Goal: Task Accomplishment & Management: Manage account settings

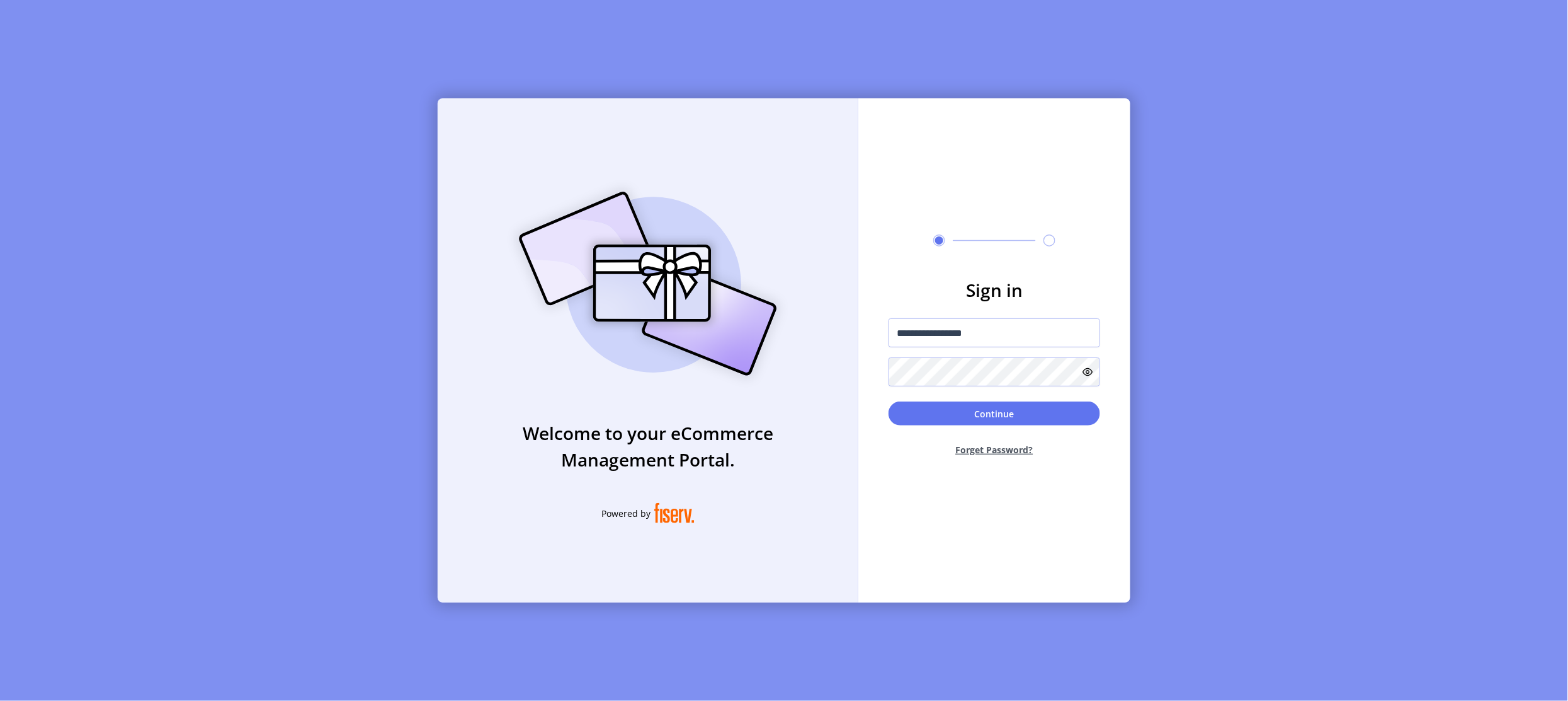
click at [1218, 540] on div "**********" at bounding box center [784, 350] width 1568 height 701
click at [942, 420] on button "Continue" at bounding box center [994, 414] width 212 height 24
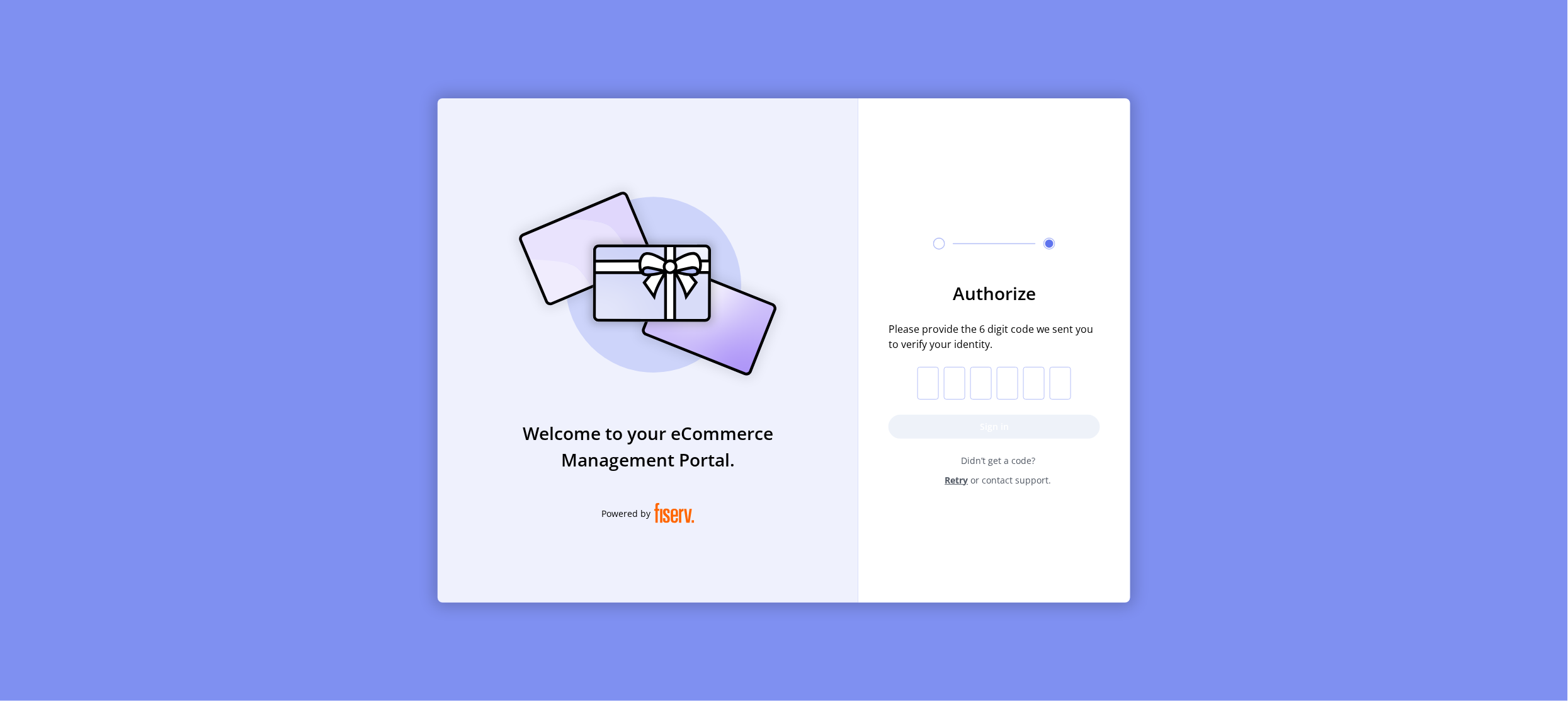
click at [935, 380] on input "text" at bounding box center [928, 383] width 21 height 33
paste input "*"
type input "*"
click at [933, 423] on button "Sign in" at bounding box center [994, 427] width 212 height 24
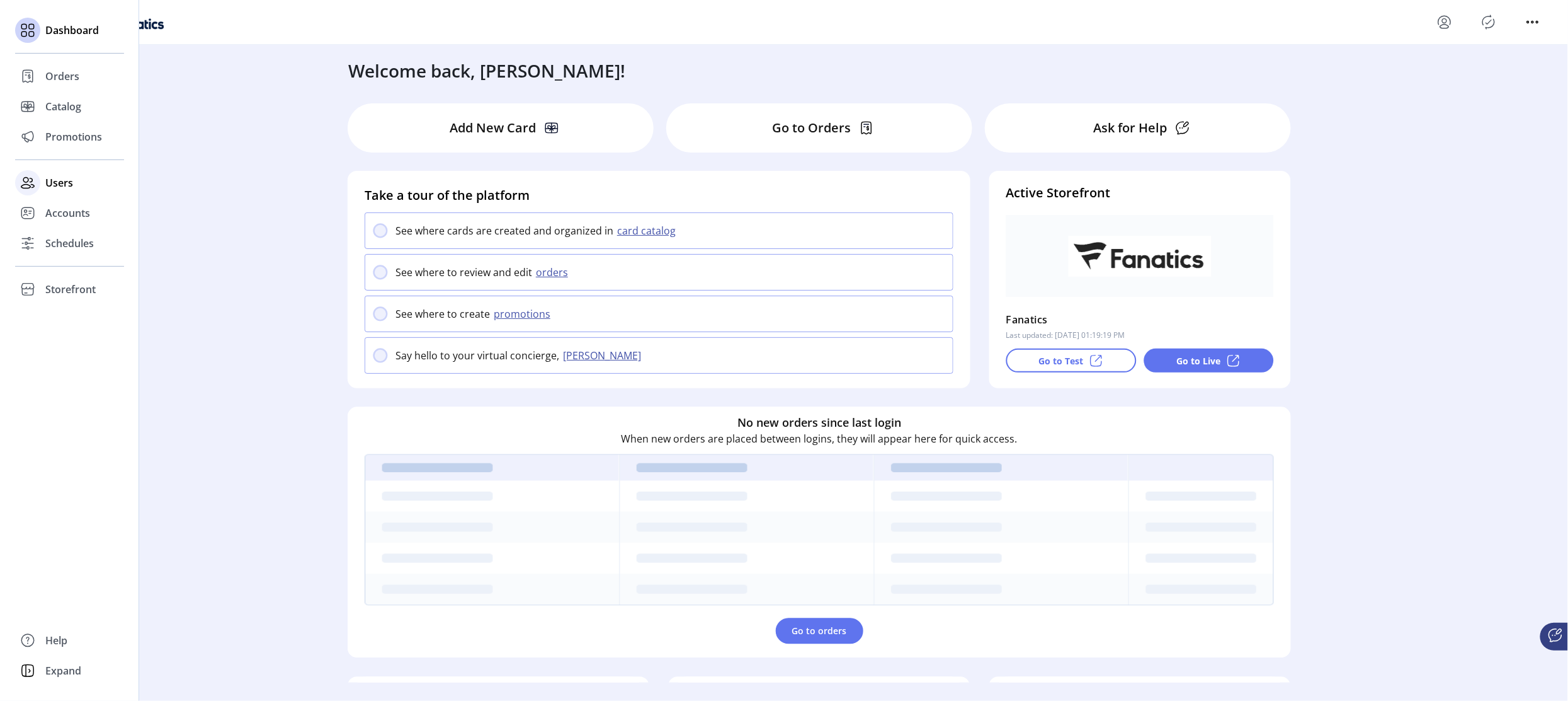
click at [57, 181] on span "Users" at bounding box center [59, 182] width 28 height 15
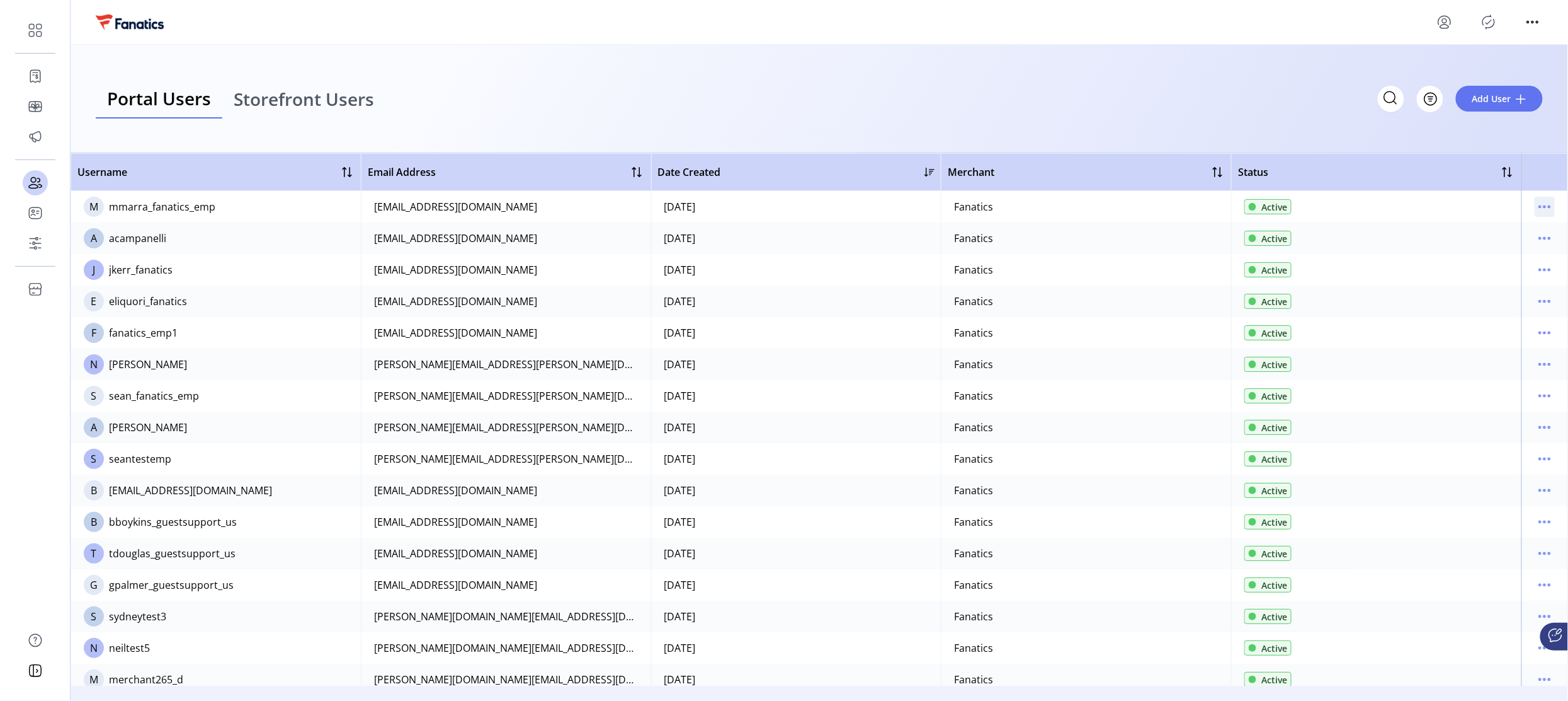
click at [1538, 205] on icon "menu" at bounding box center [1545, 207] width 20 height 20
click at [1478, 255] on span "View Details" at bounding box center [1487, 251] width 105 height 10
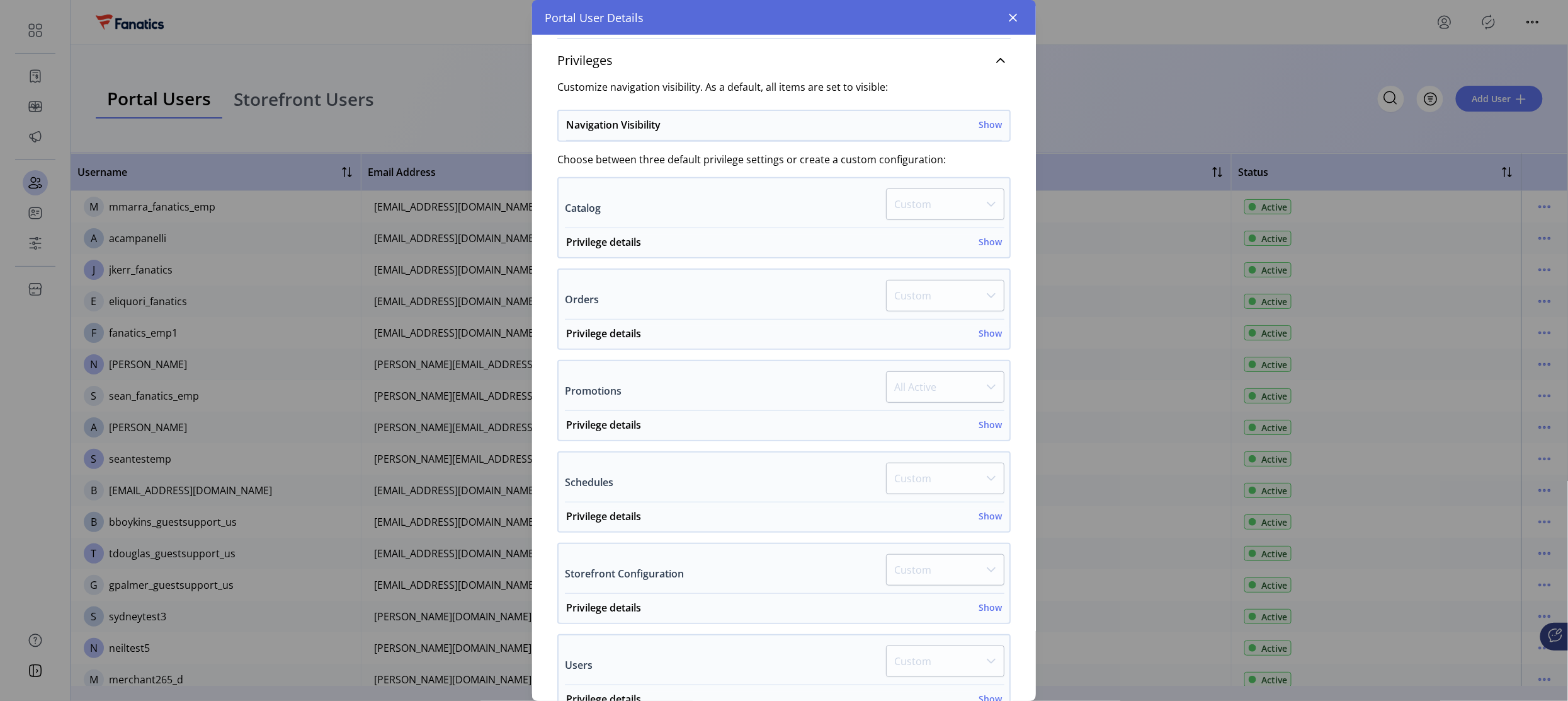
scroll to position [323, 0]
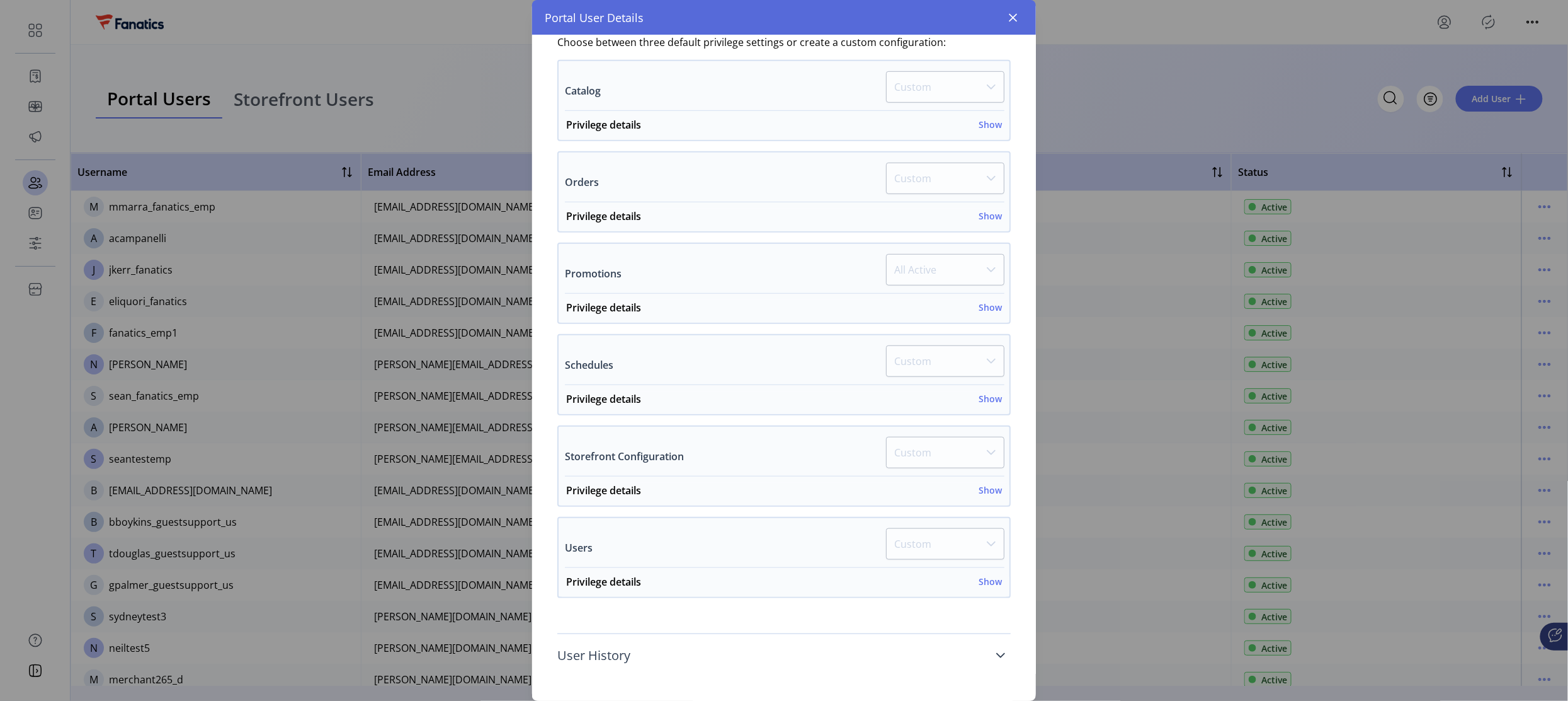
click at [618, 649] on span "User History" at bounding box center [594, 656] width 73 height 13
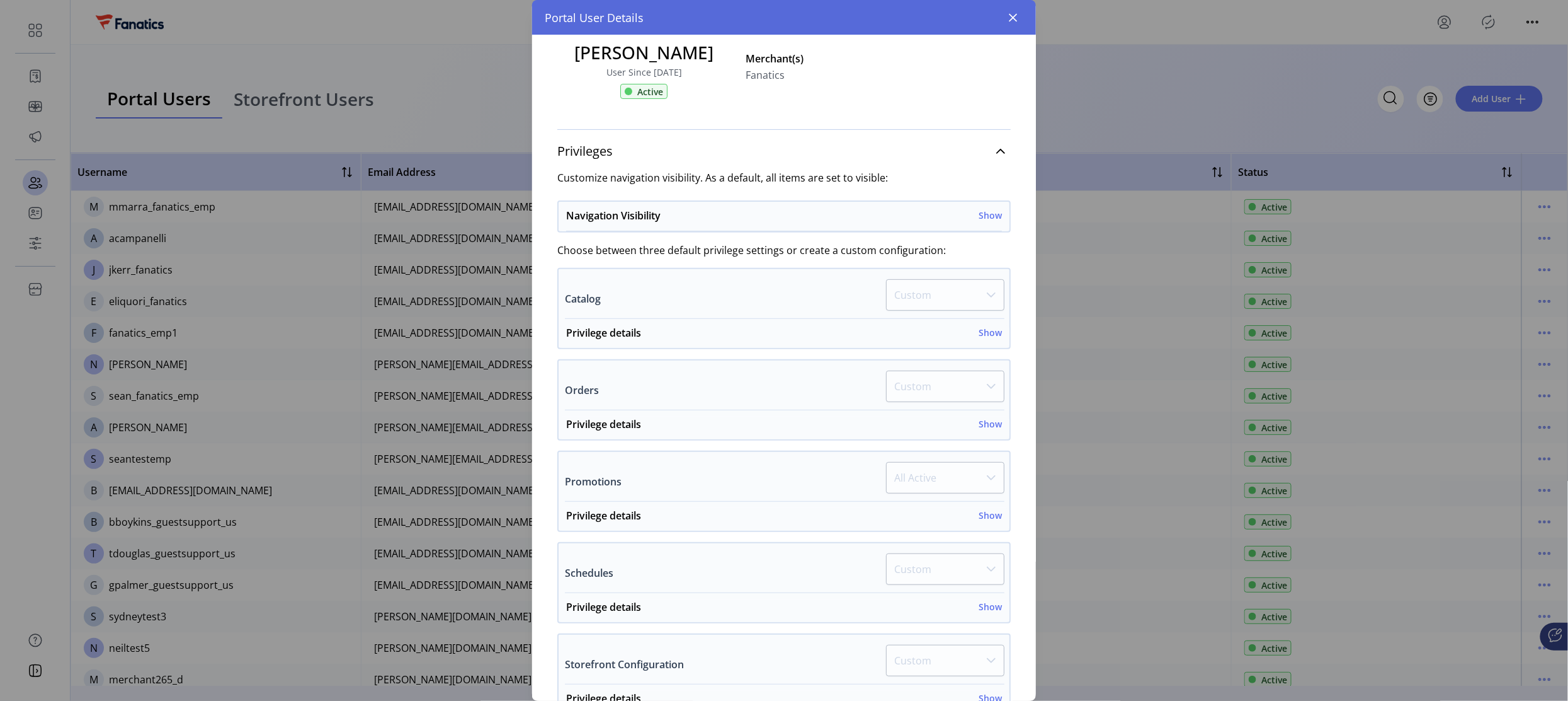
scroll to position [0, 0]
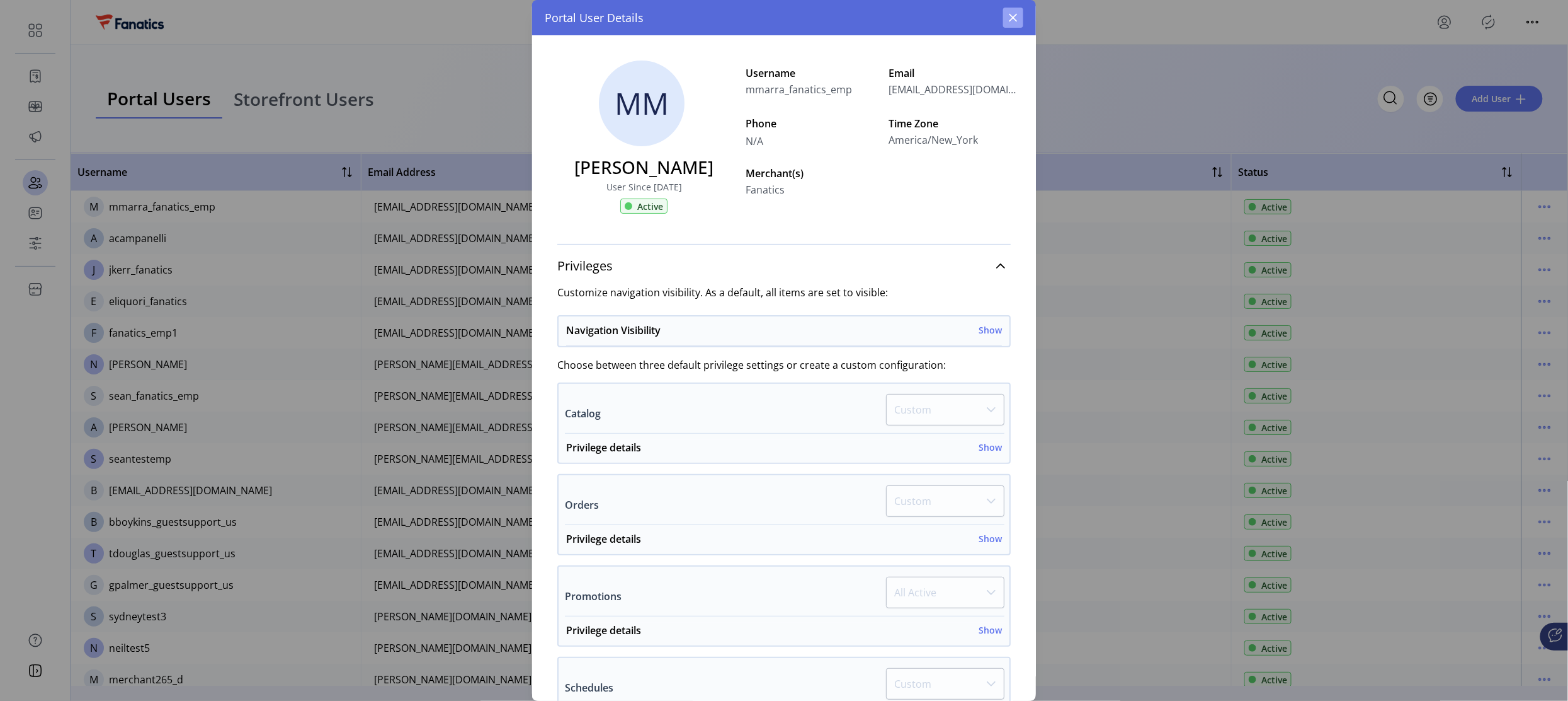
click at [1015, 18] on icon "button" at bounding box center [1013, 18] width 10 height 10
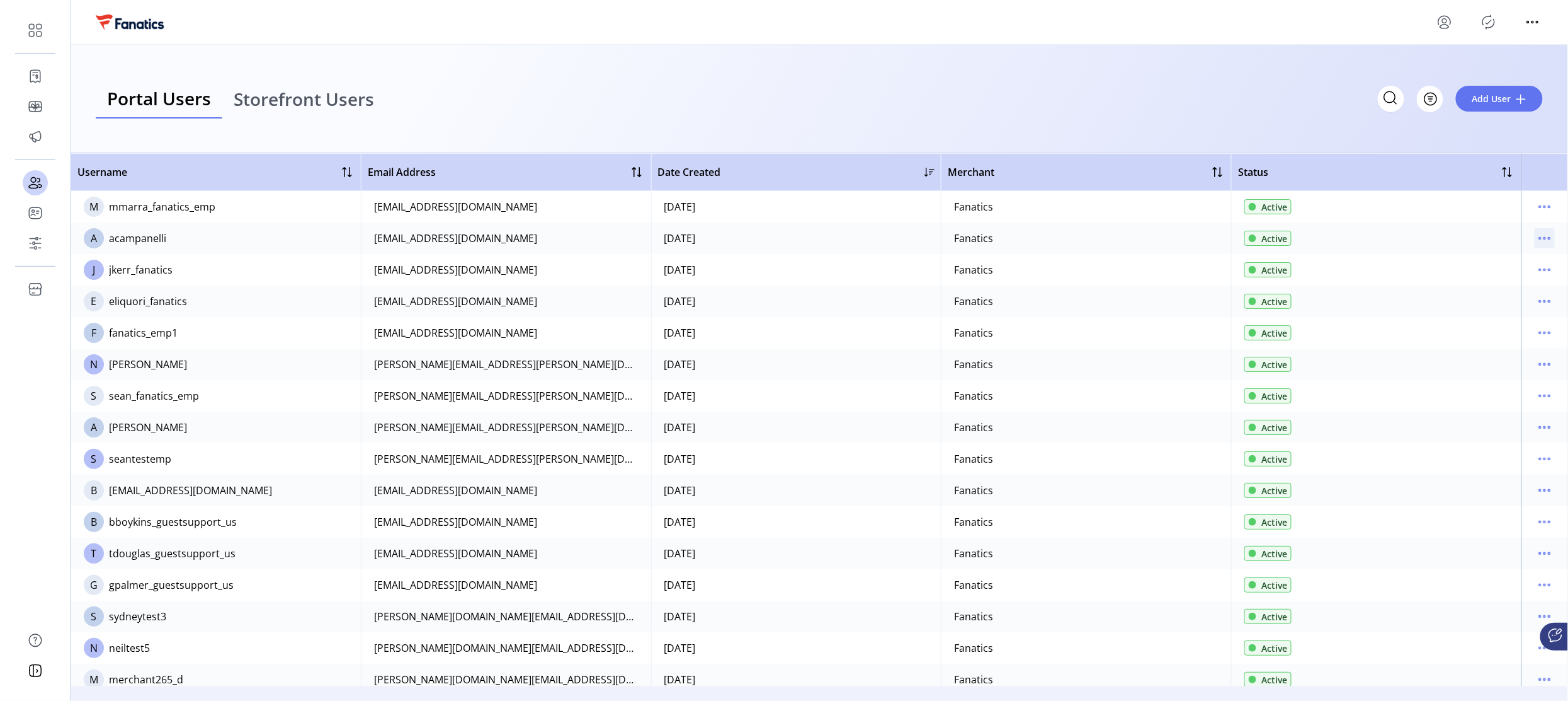
click at [1539, 238] on icon "menu" at bounding box center [1545, 238] width 20 height 20
click at [1485, 283] on span "View Details" at bounding box center [1487, 283] width 105 height 10
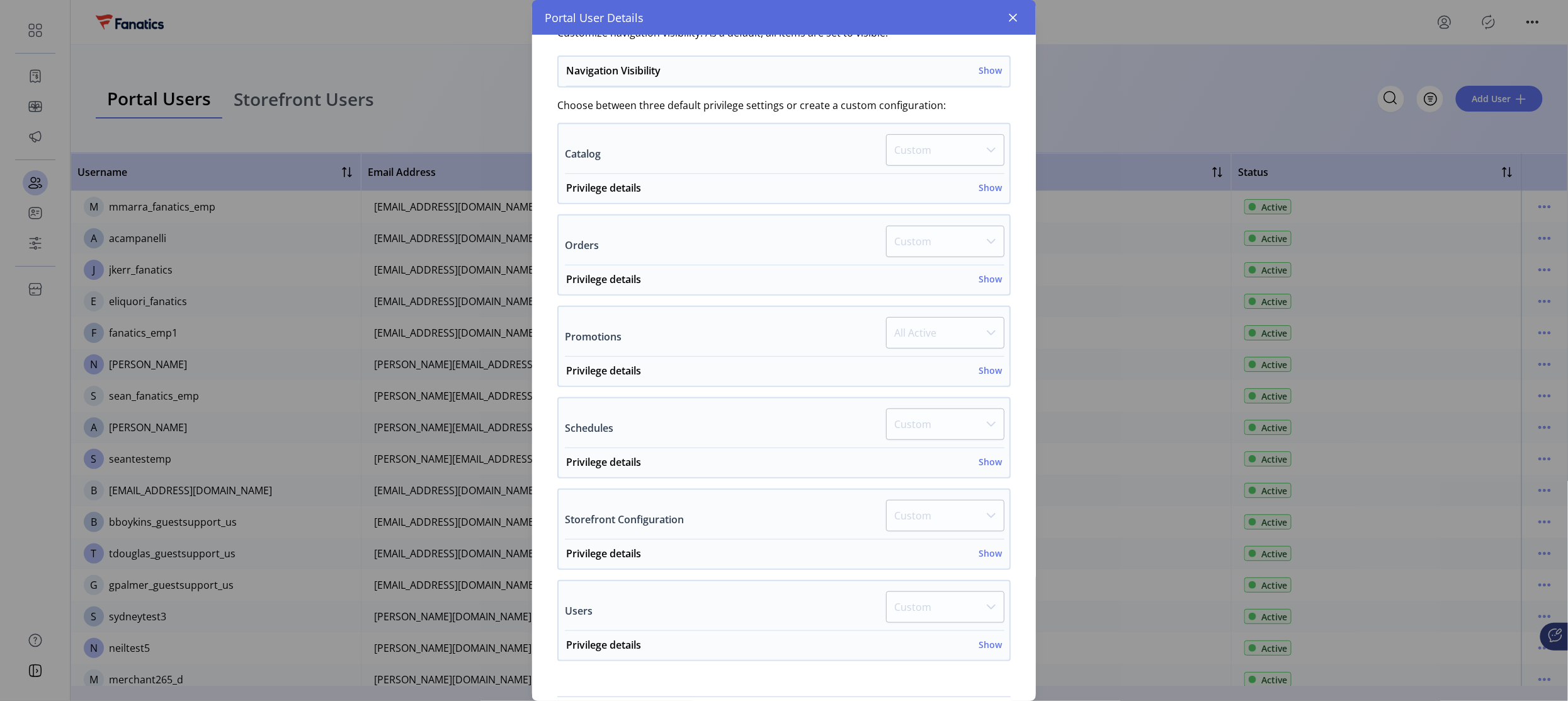
scroll to position [323, 0]
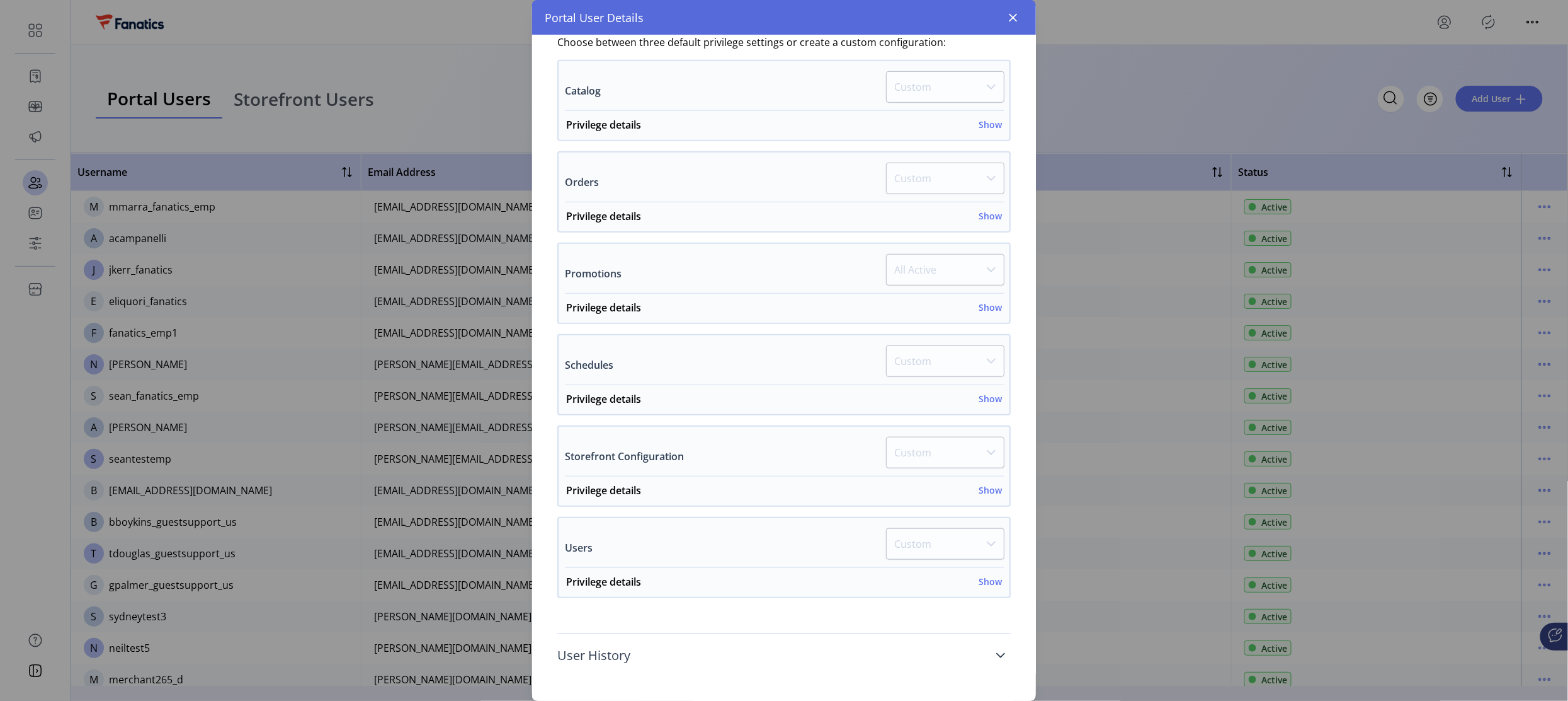
click at [611, 655] on span "User History" at bounding box center [594, 656] width 73 height 13
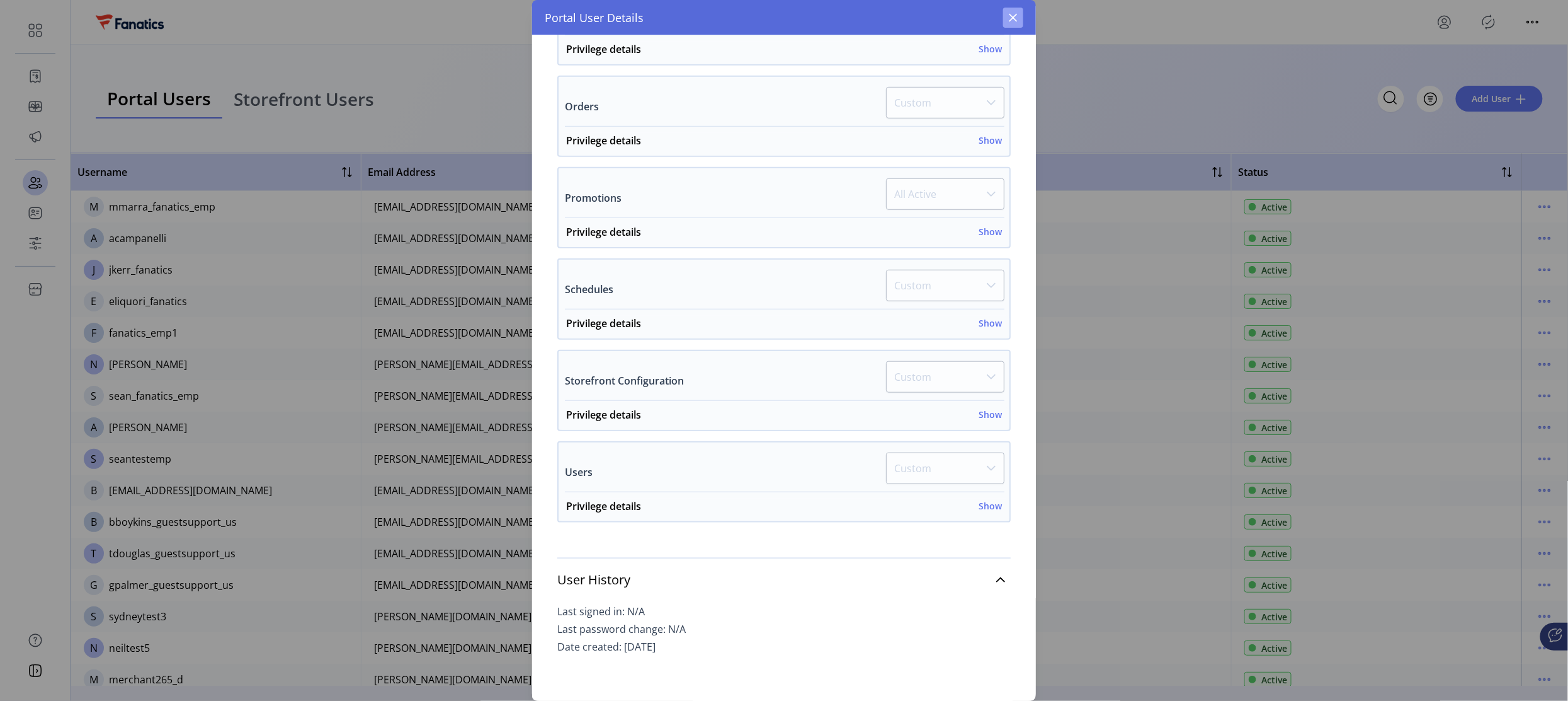
click at [1010, 16] on icon "button" at bounding box center [1013, 18] width 10 height 10
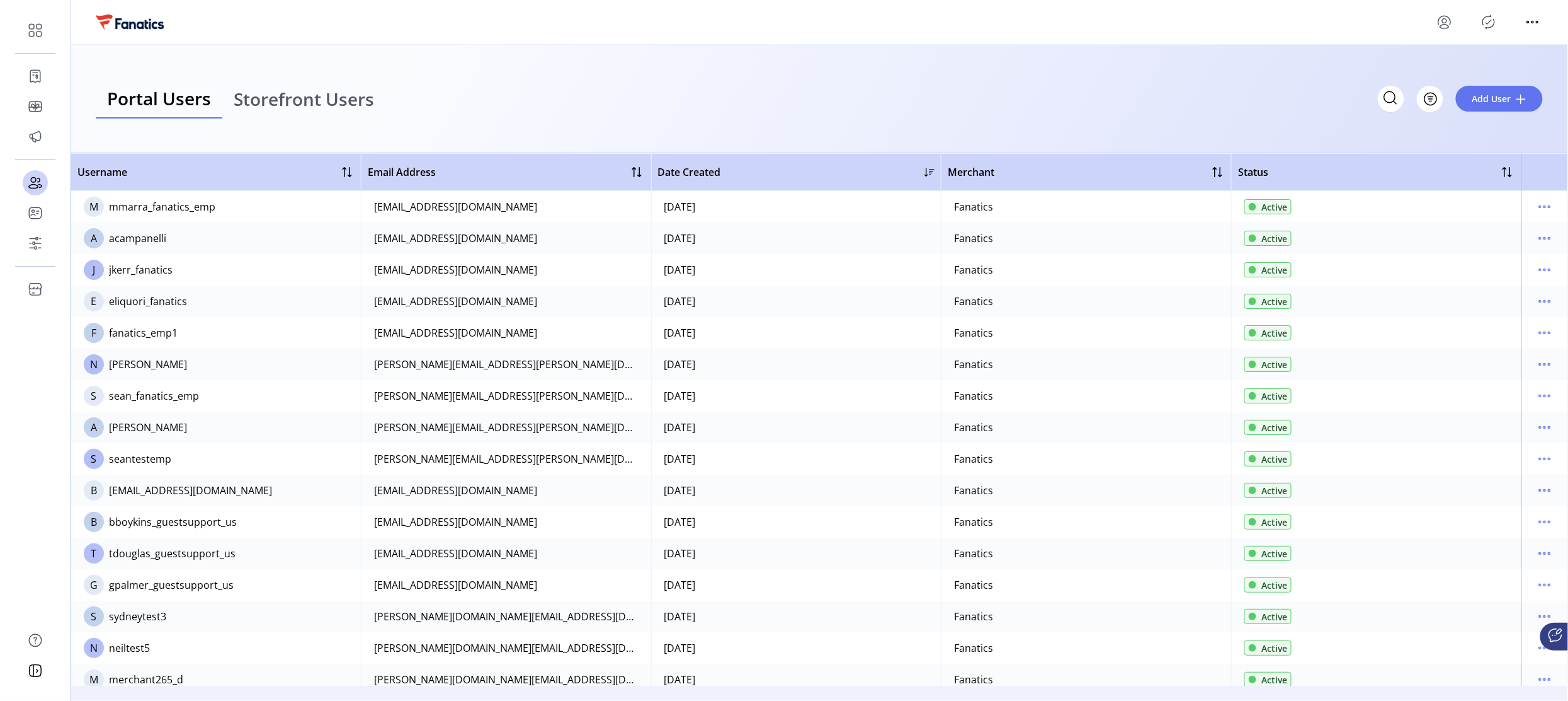
scroll to position [711, 0]
click at [1541, 266] on icon "menu" at bounding box center [1545, 270] width 20 height 20
click at [1477, 312] on span "View Details" at bounding box center [1487, 314] width 105 height 10
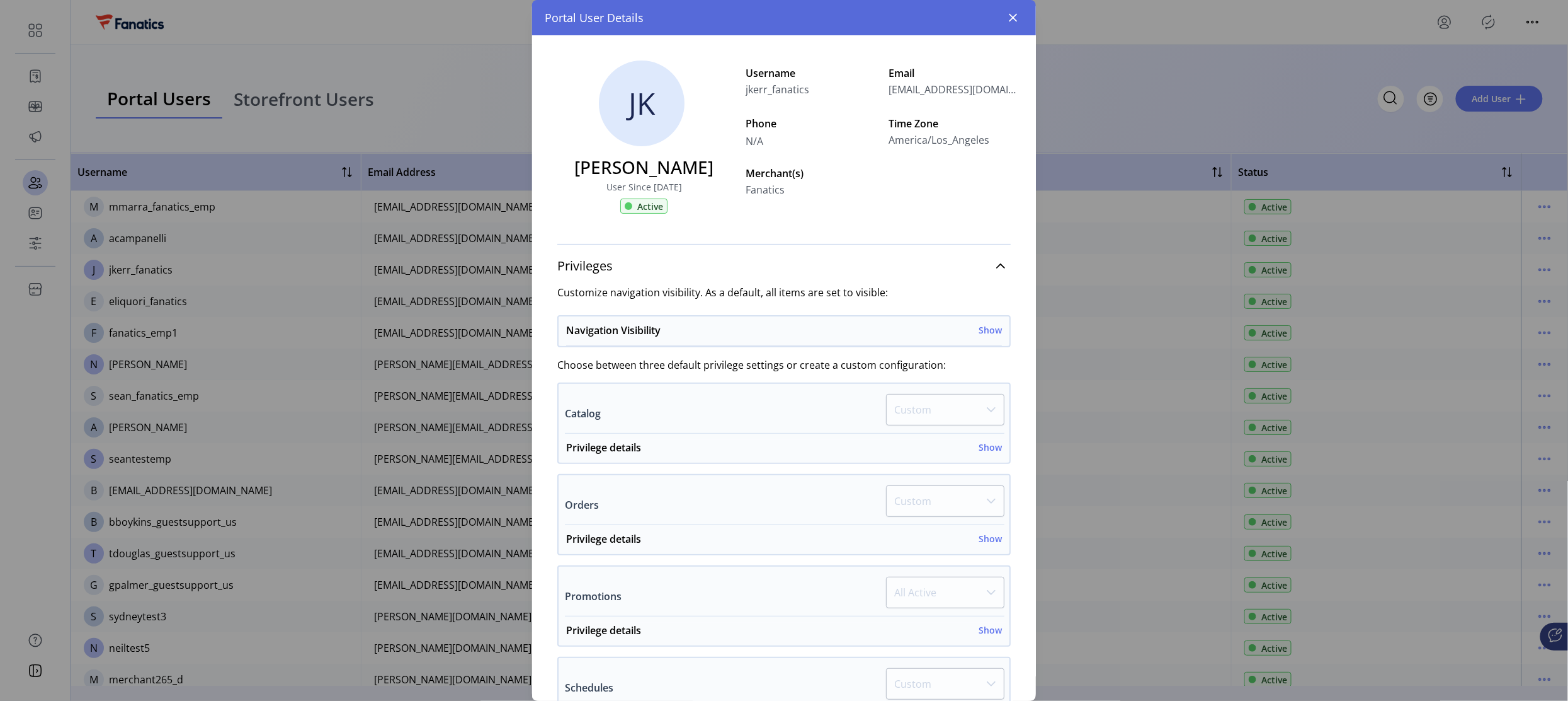
scroll to position [323, 0]
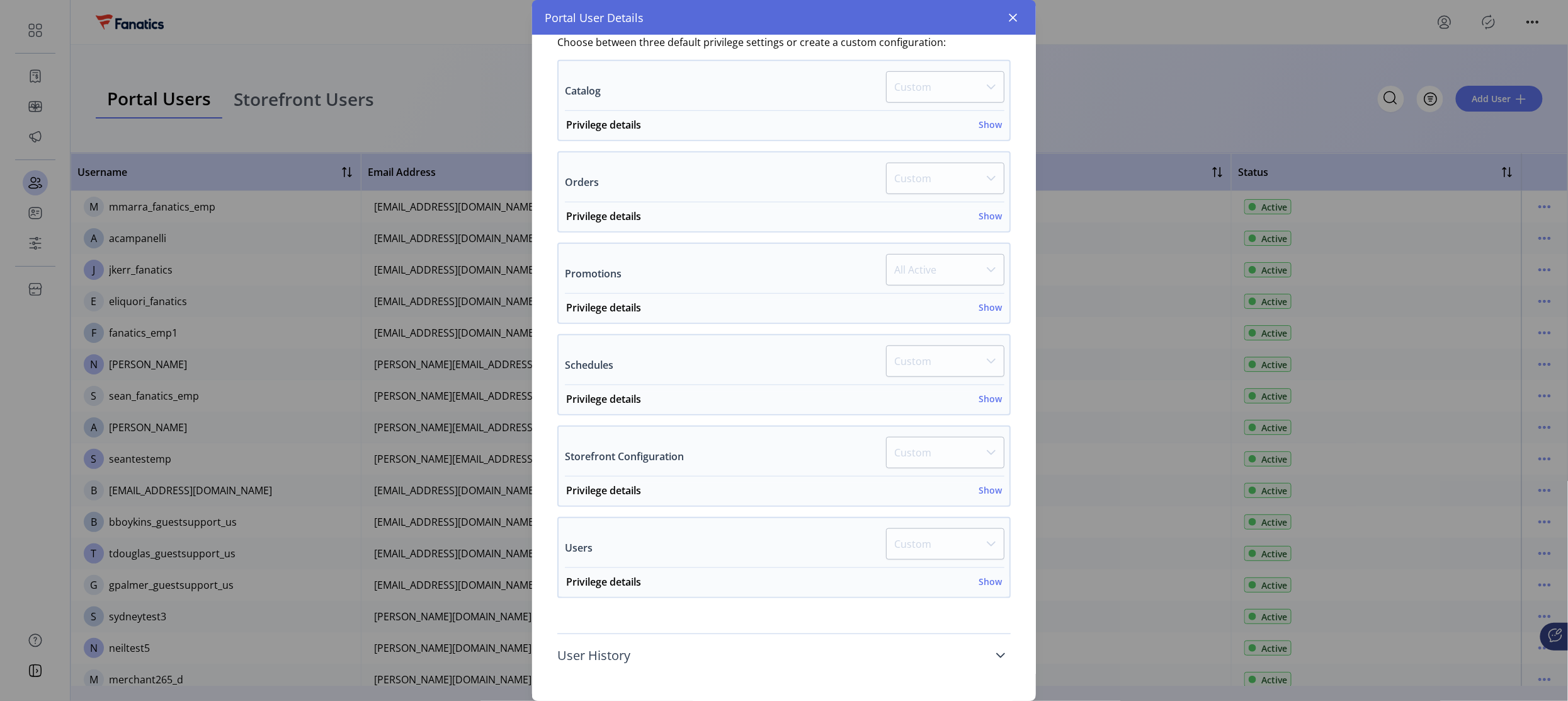
click at [623, 654] on span "User History" at bounding box center [594, 656] width 73 height 13
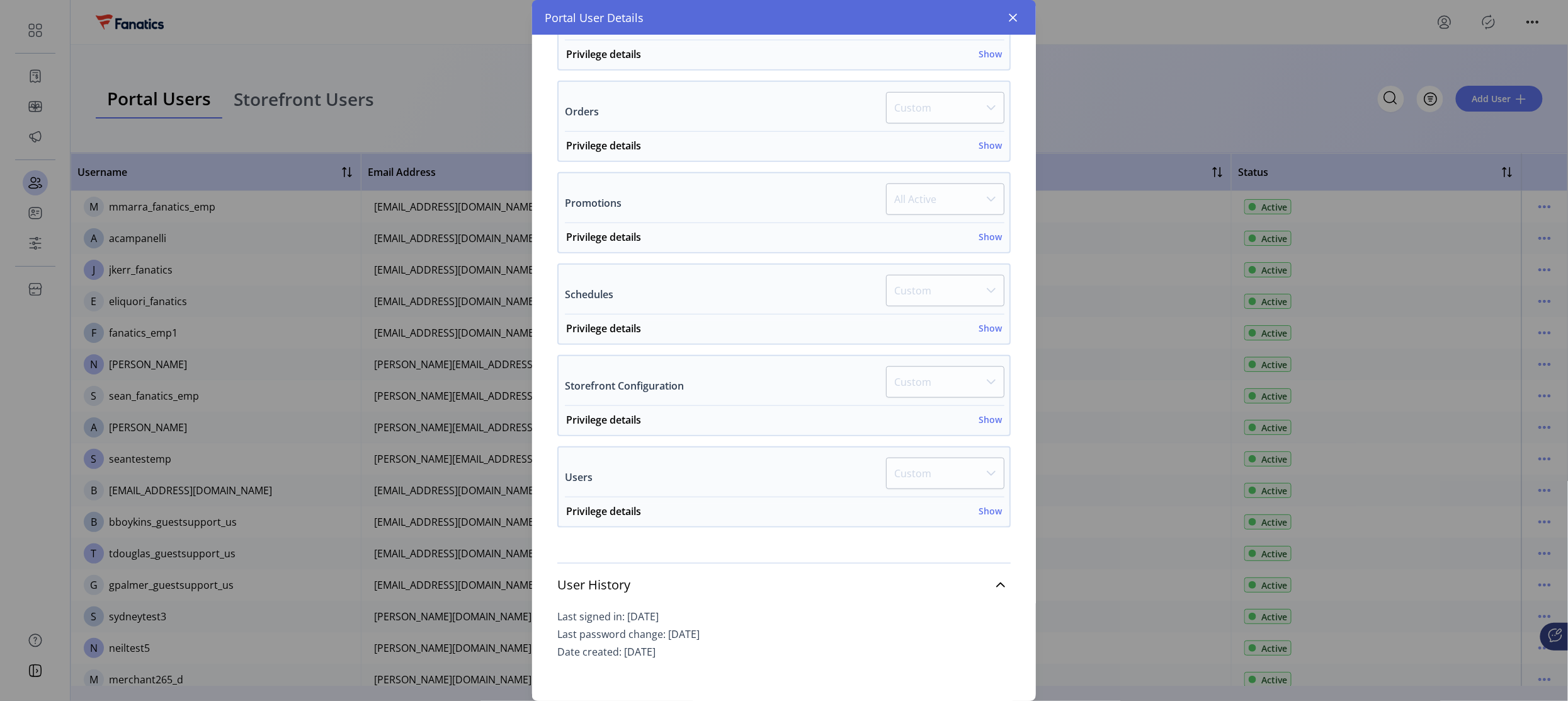
scroll to position [398, 0]
click at [1011, 17] on icon "button" at bounding box center [1013, 18] width 10 height 10
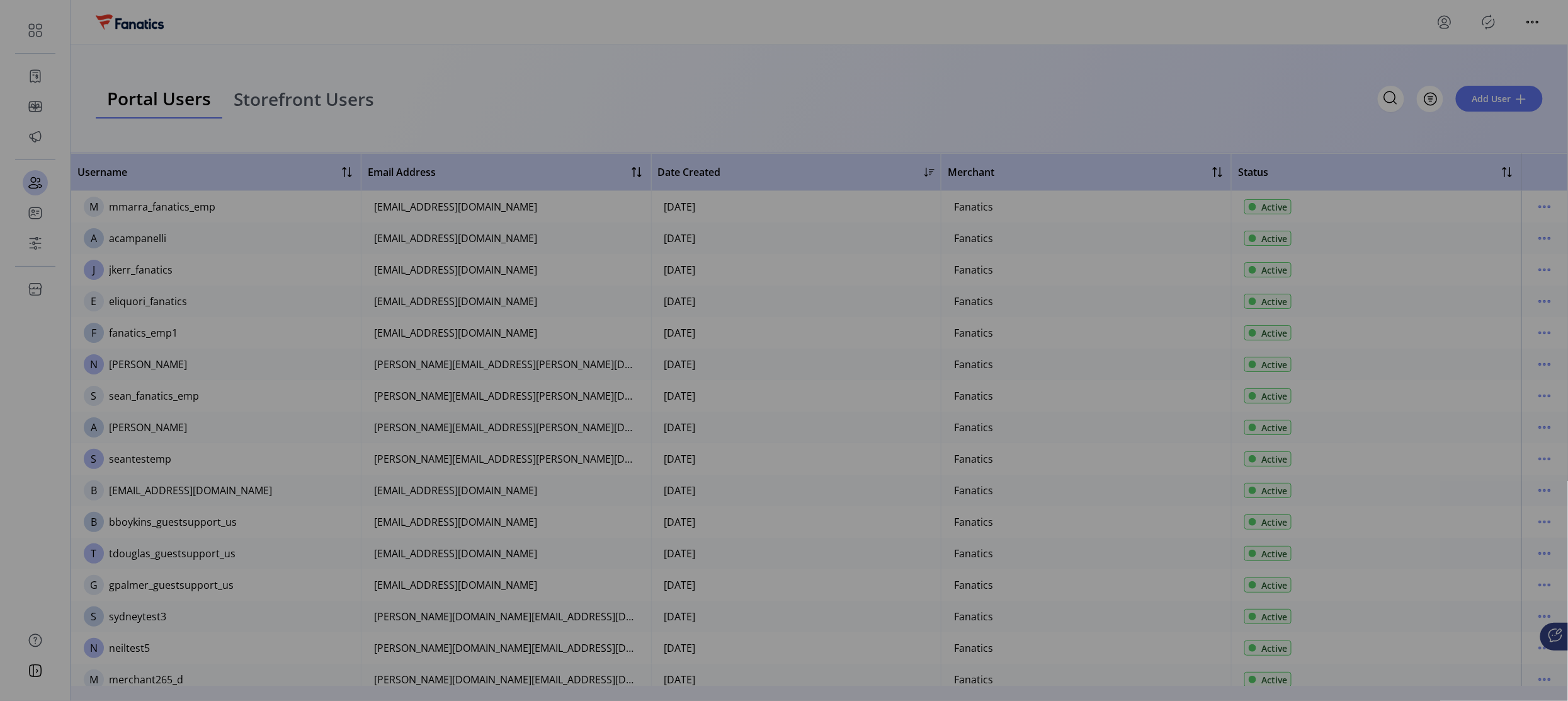
scroll to position [711, 0]
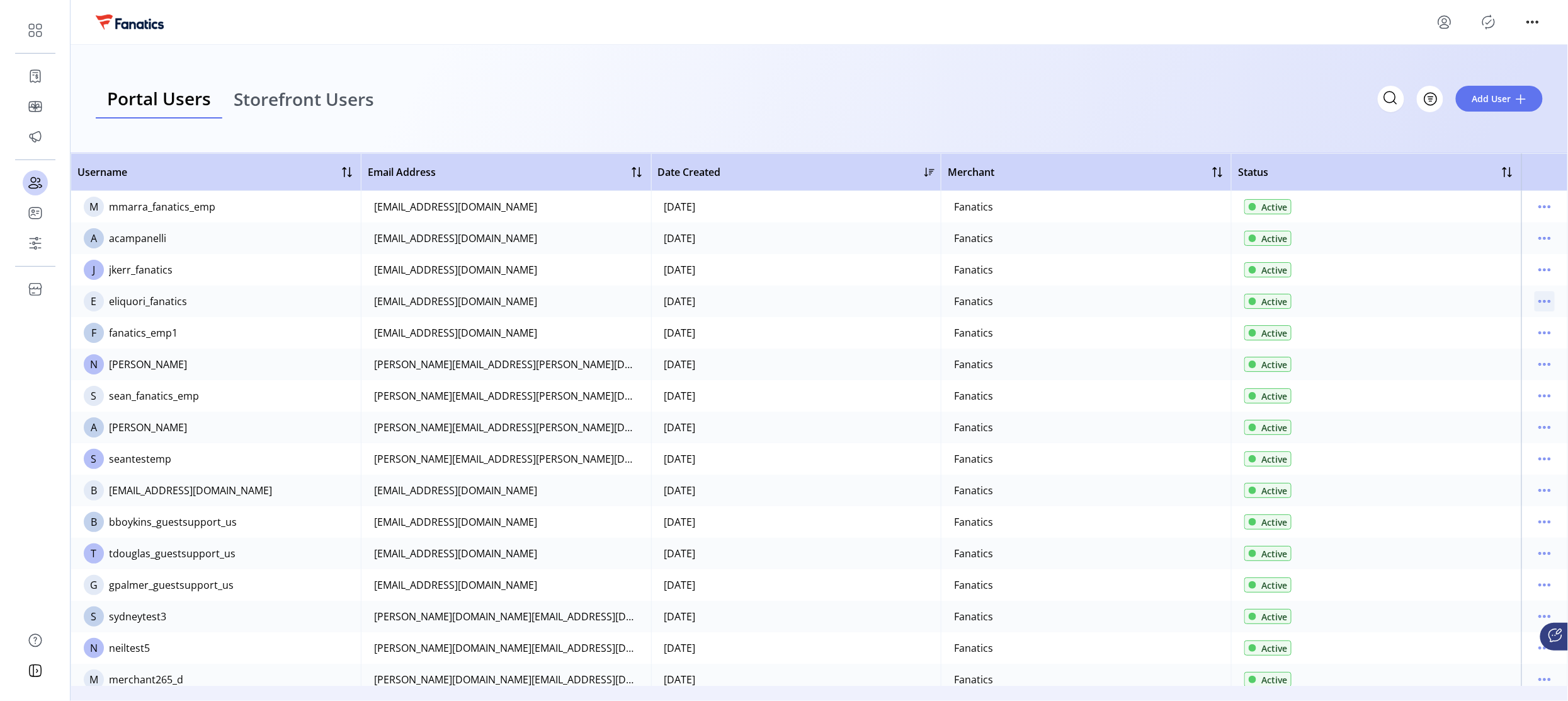
click at [1542, 300] on icon "menu" at bounding box center [1545, 301] width 20 height 20
click at [1506, 345] on span "View Details" at bounding box center [1487, 346] width 105 height 10
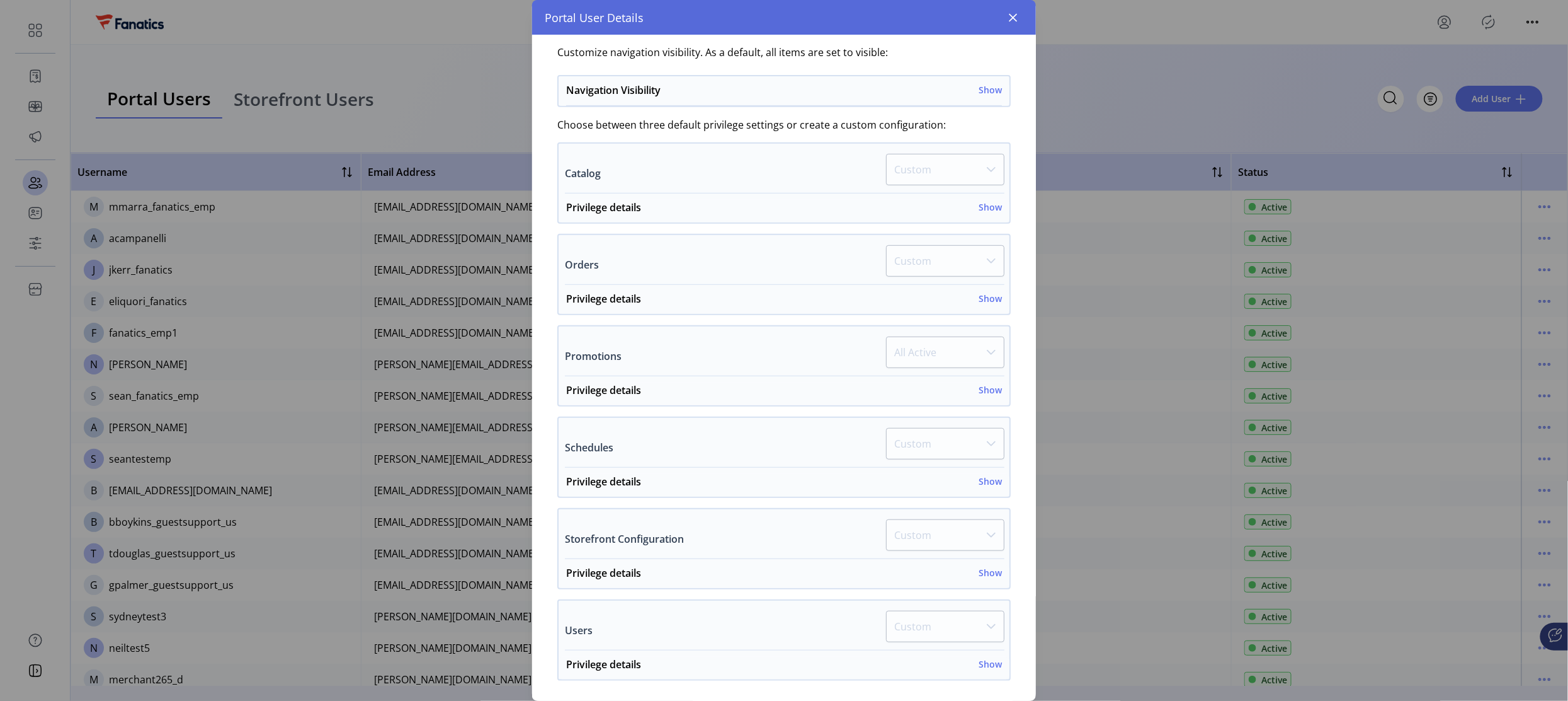
scroll to position [323, 0]
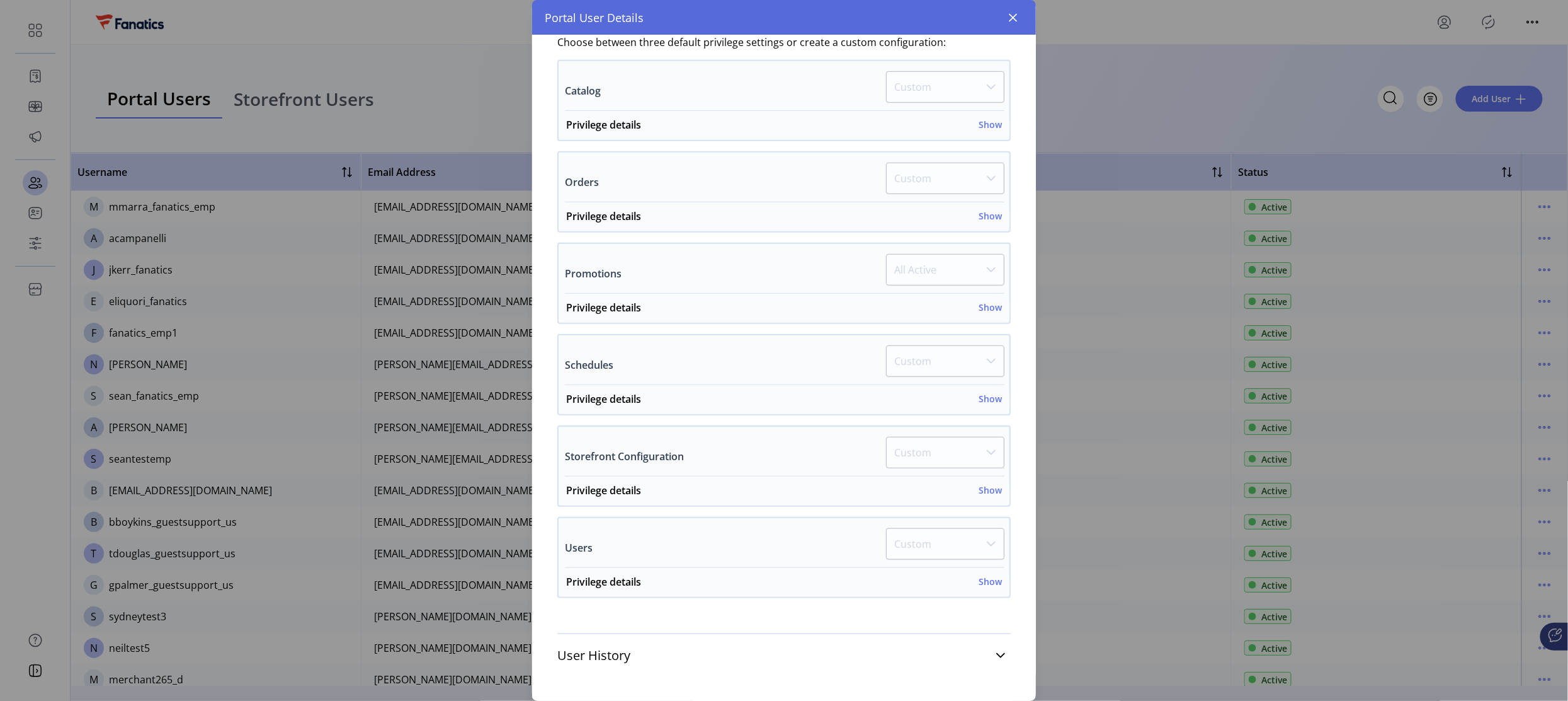
drag, startPoint x: 618, startPoint y: 650, endPoint x: 618, endPoint y: 613, distance: 37.0
click at [618, 650] on span "User History" at bounding box center [594, 656] width 73 height 13
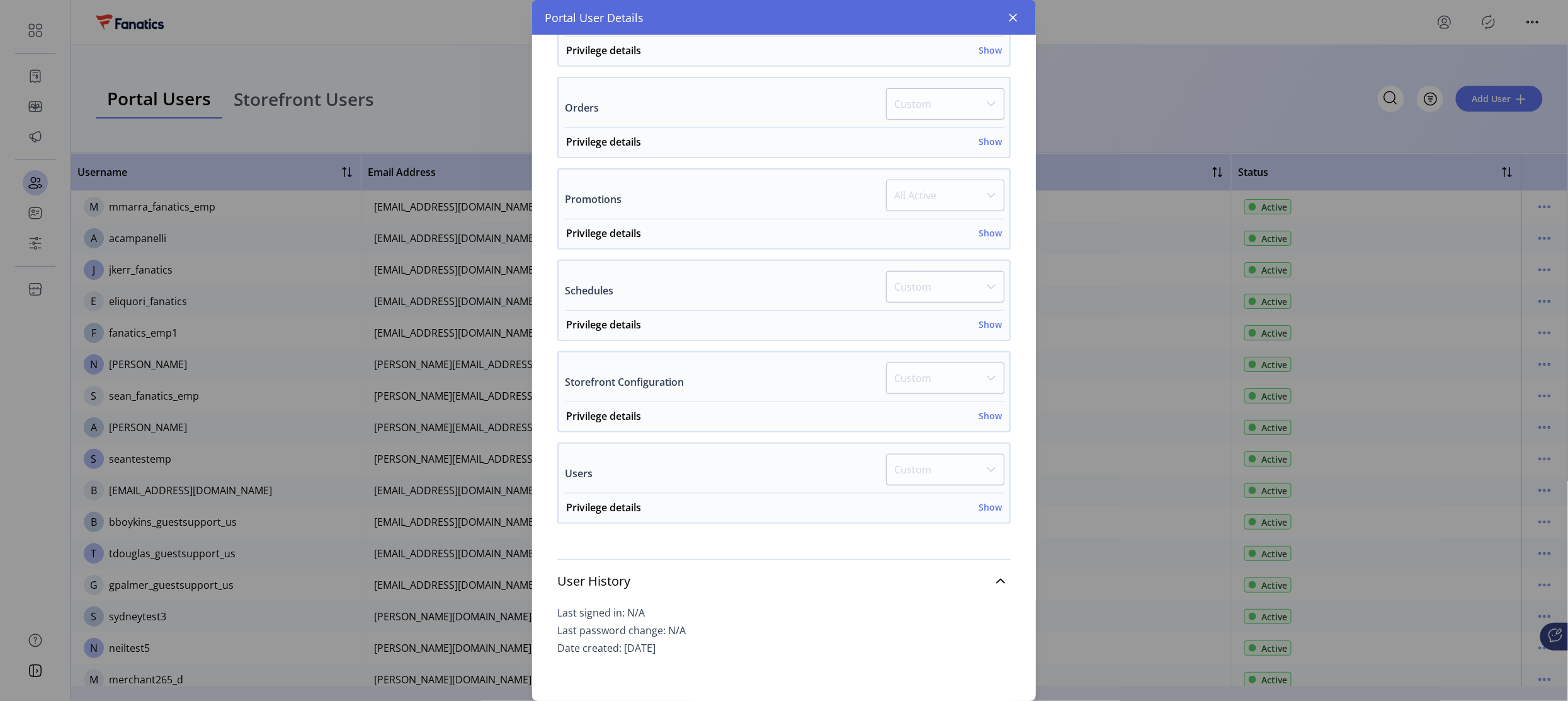
scroll to position [398, 0]
click at [1009, 20] on icon "button" at bounding box center [1013, 18] width 10 height 10
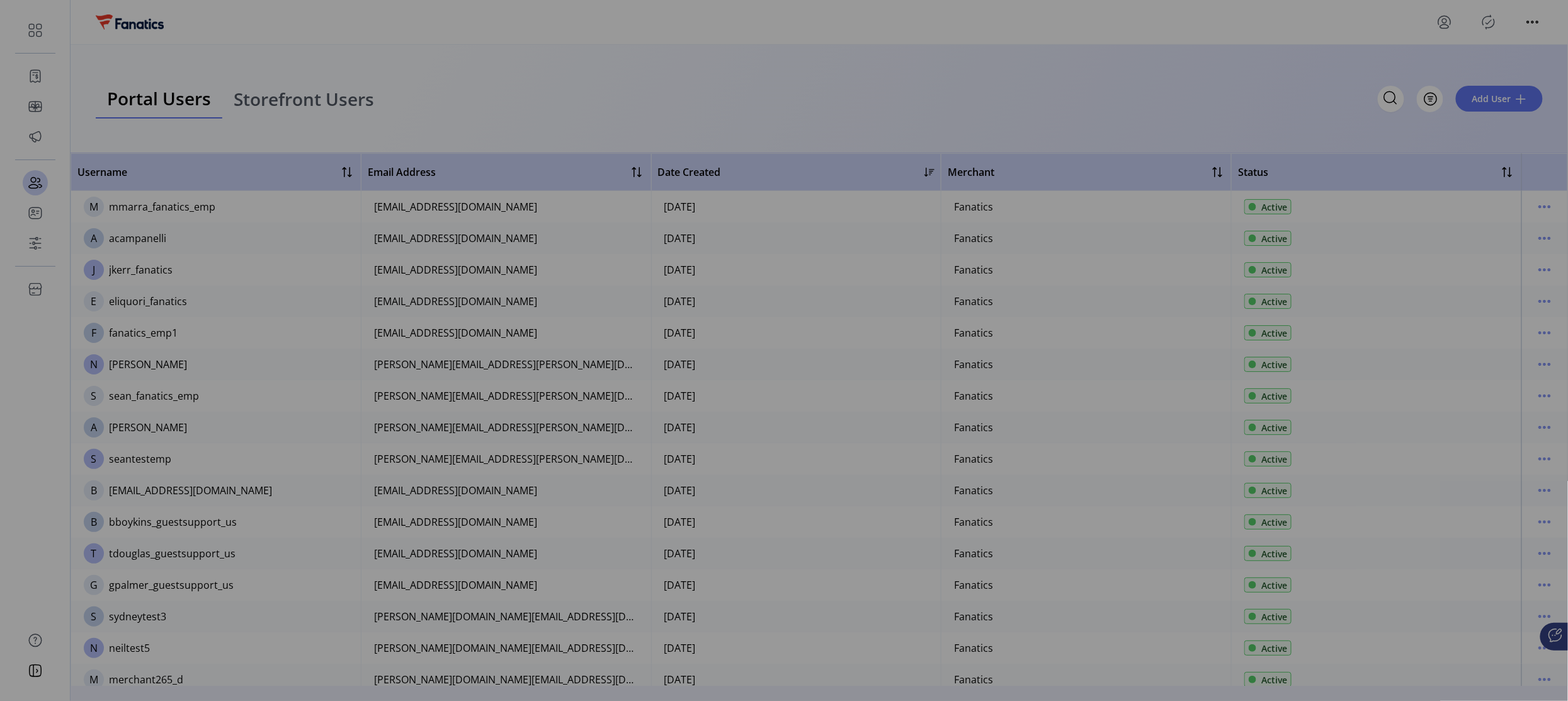
scroll to position [711, 0]
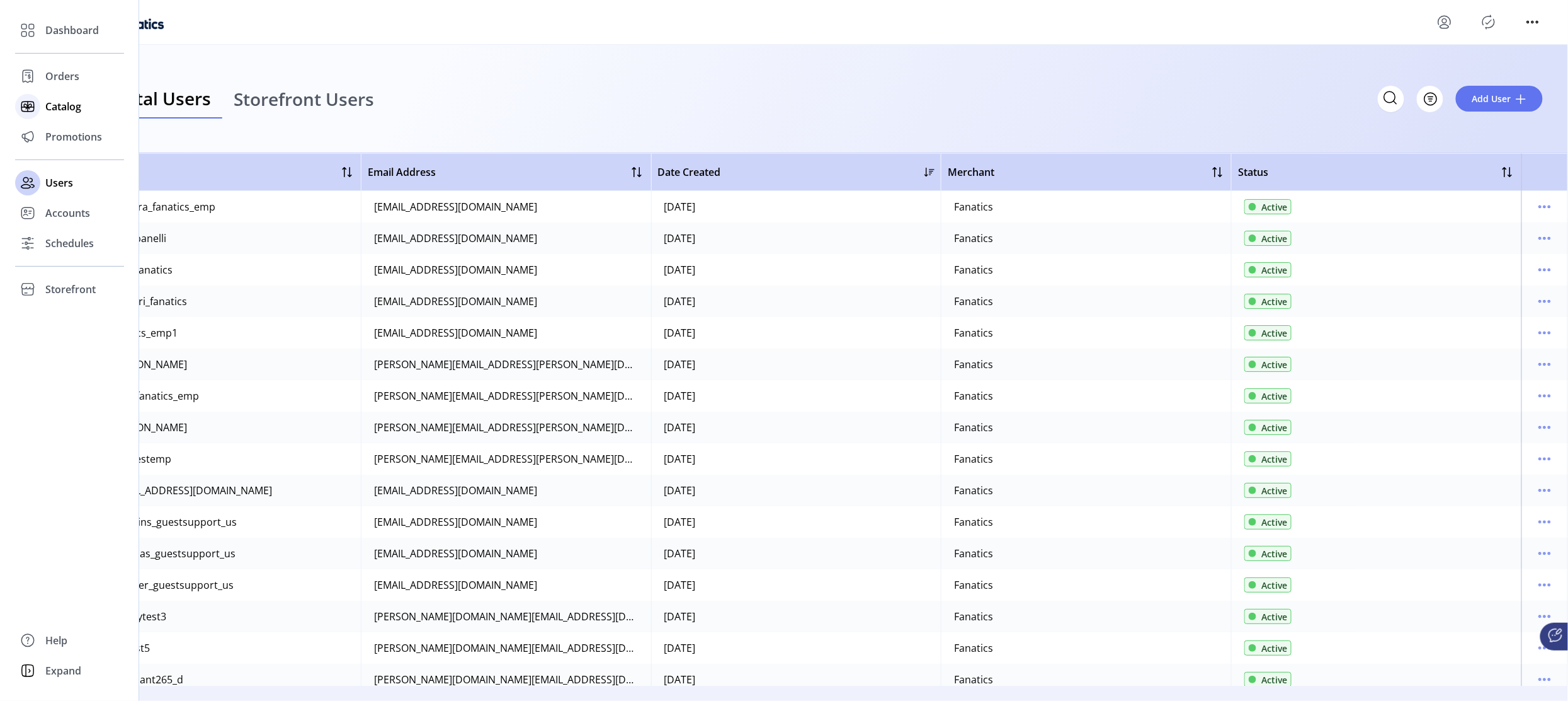
click at [62, 105] on span "Catalog" at bounding box center [63, 106] width 36 height 15
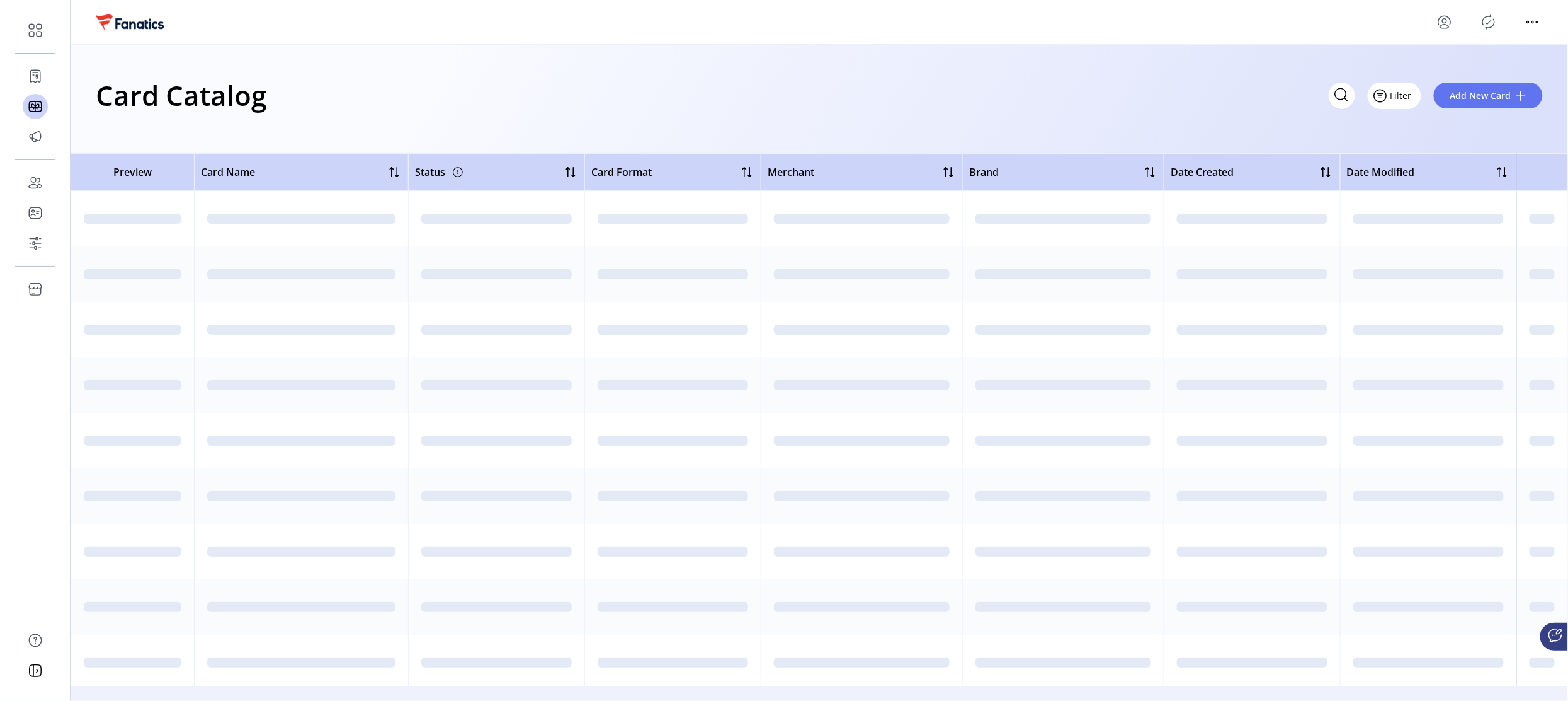
click at [1407, 92] on span "Filter" at bounding box center [1401, 95] width 21 height 13
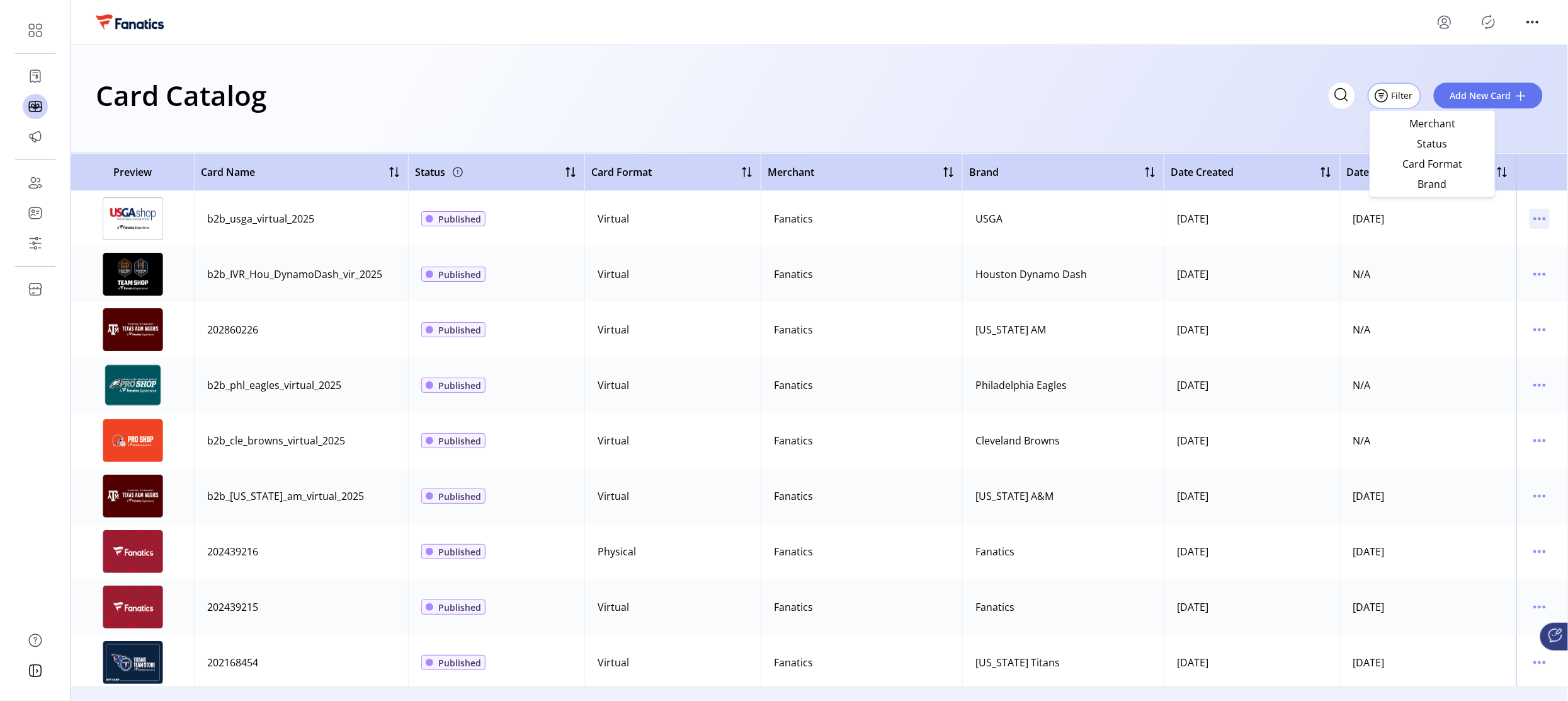
click at [1529, 220] on p-button at bounding box center [1539, 222] width 20 height 14
click at [1532, 219] on icon "menu" at bounding box center [1539, 219] width 20 height 20
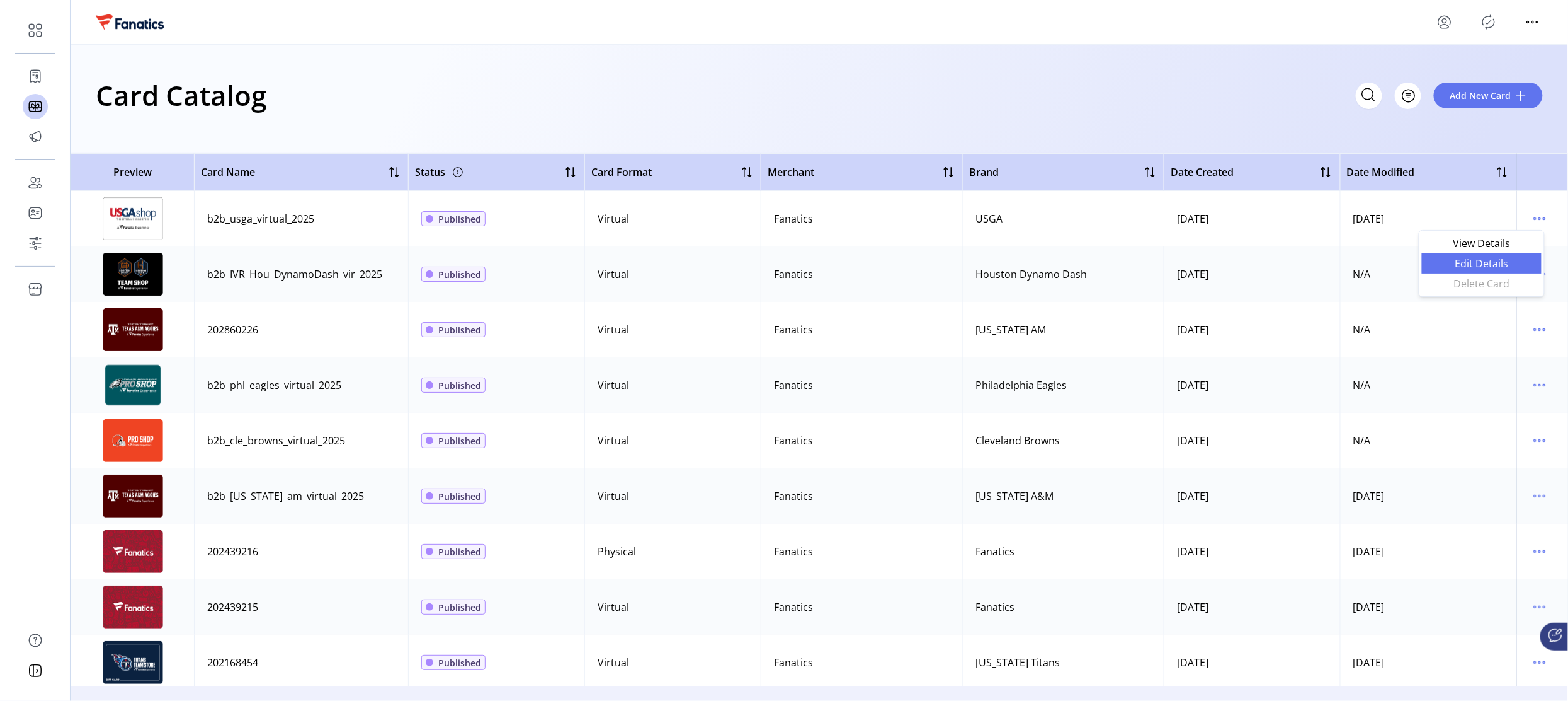
click at [1489, 261] on span "Edit Details" at bounding box center [1482, 263] width 105 height 10
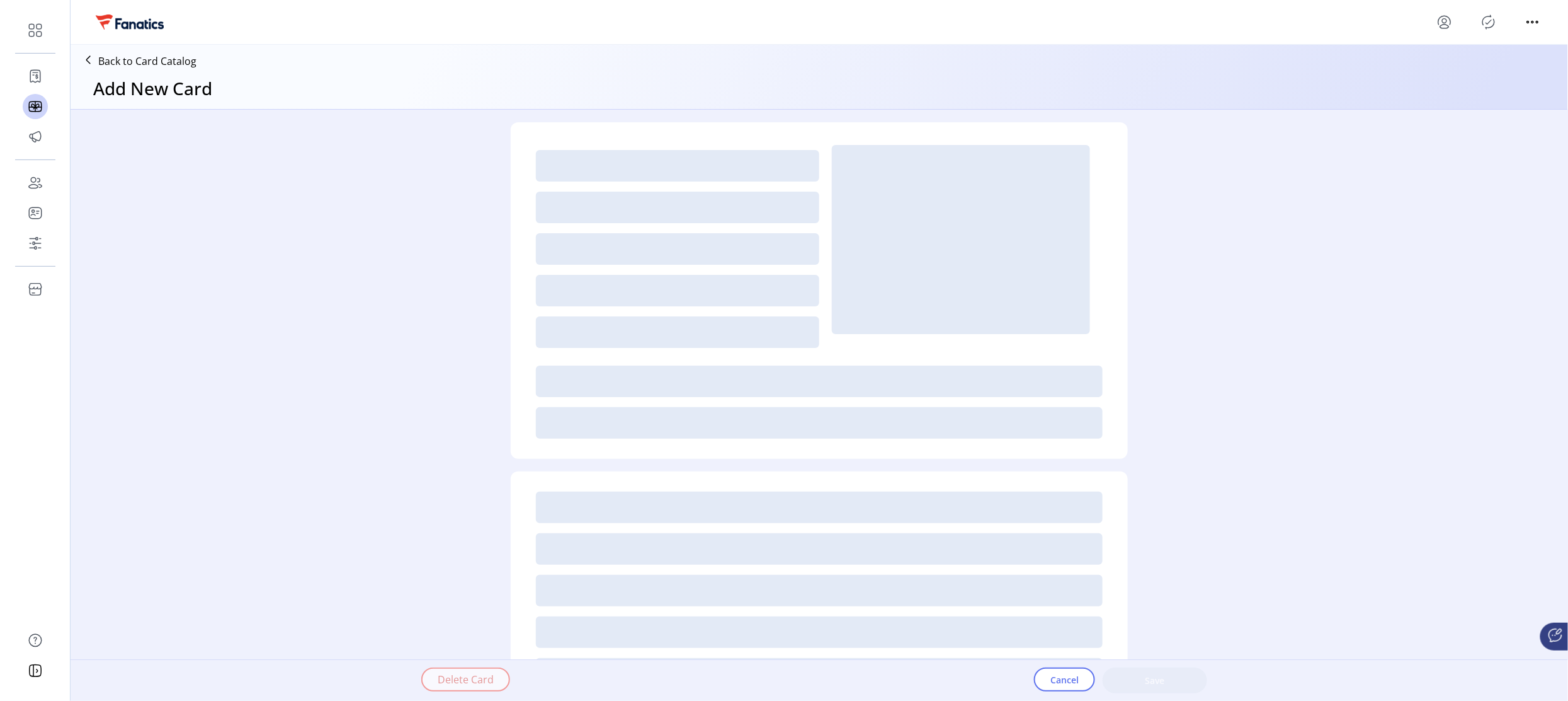
type textarea "**********"
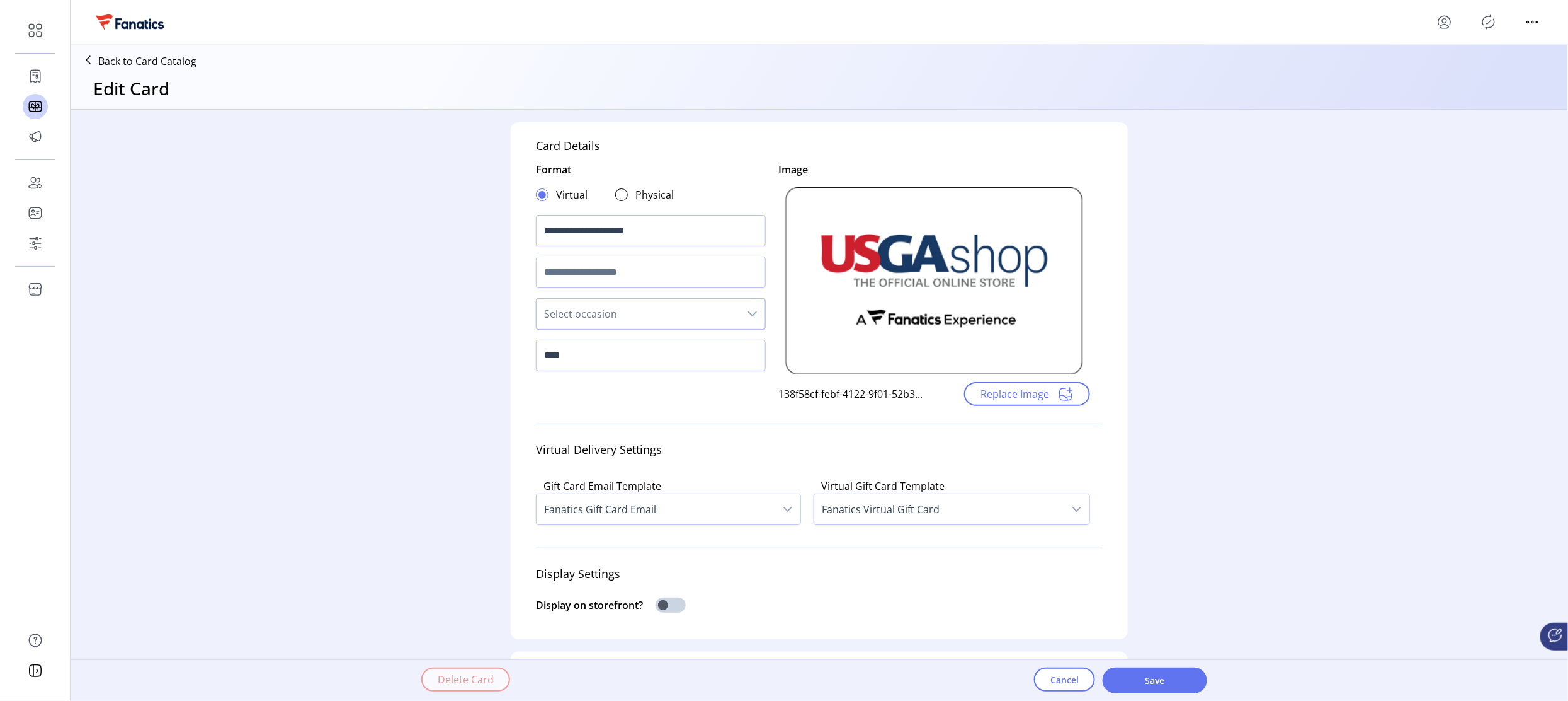
click at [569, 321] on span "Select occasion" at bounding box center [638, 314] width 203 height 30
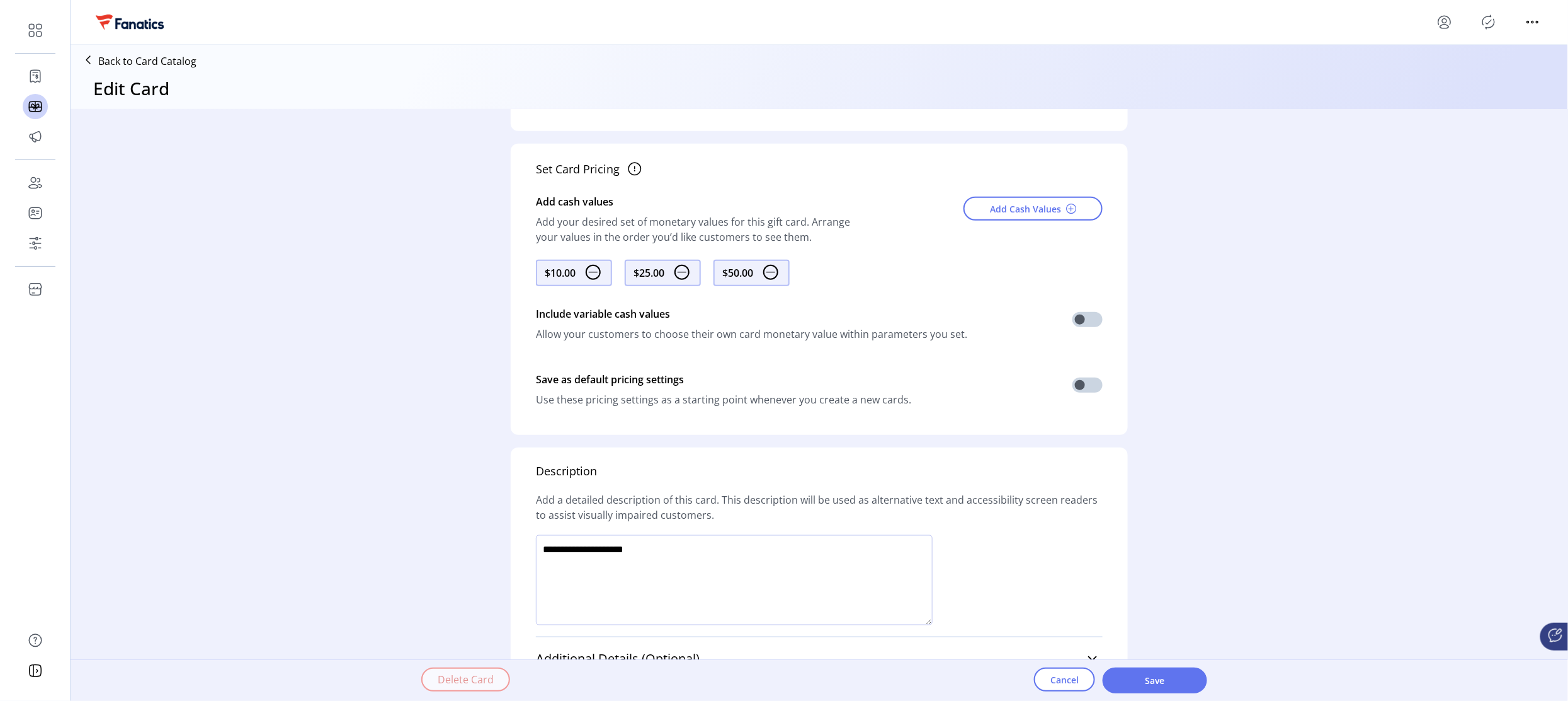
scroll to position [557, 0]
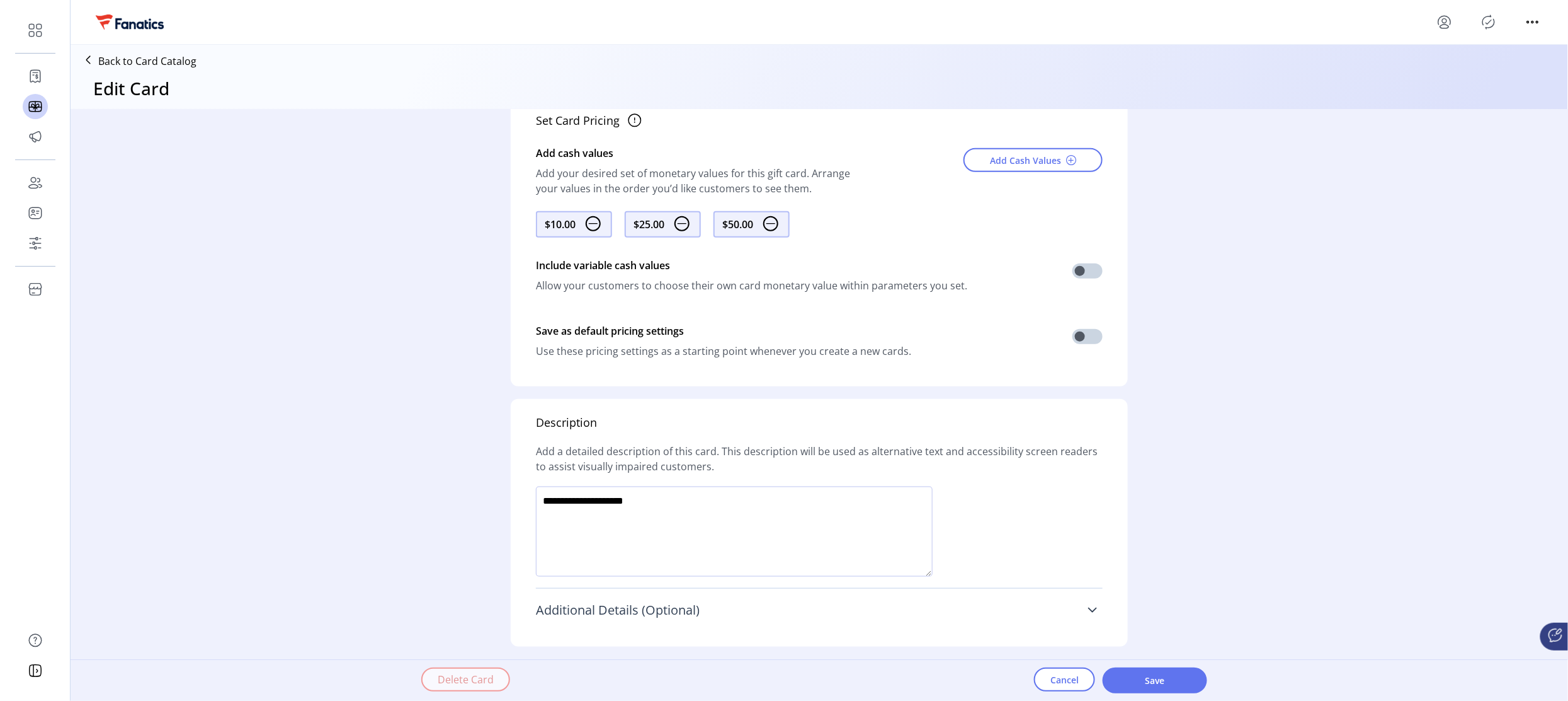
click at [574, 615] on span "Additional Details (Optional)" at bounding box center [617, 610] width 163 height 13
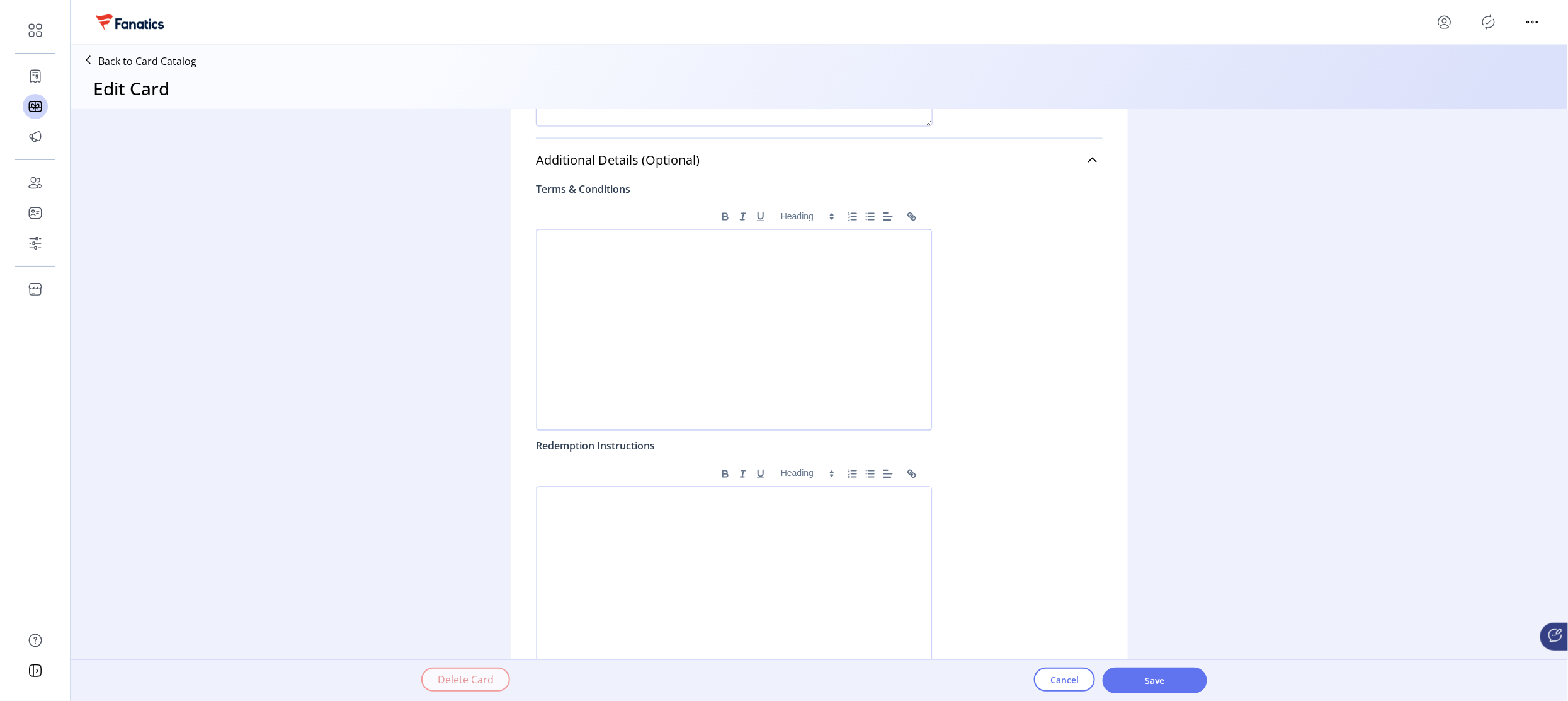
scroll to position [845, 0]
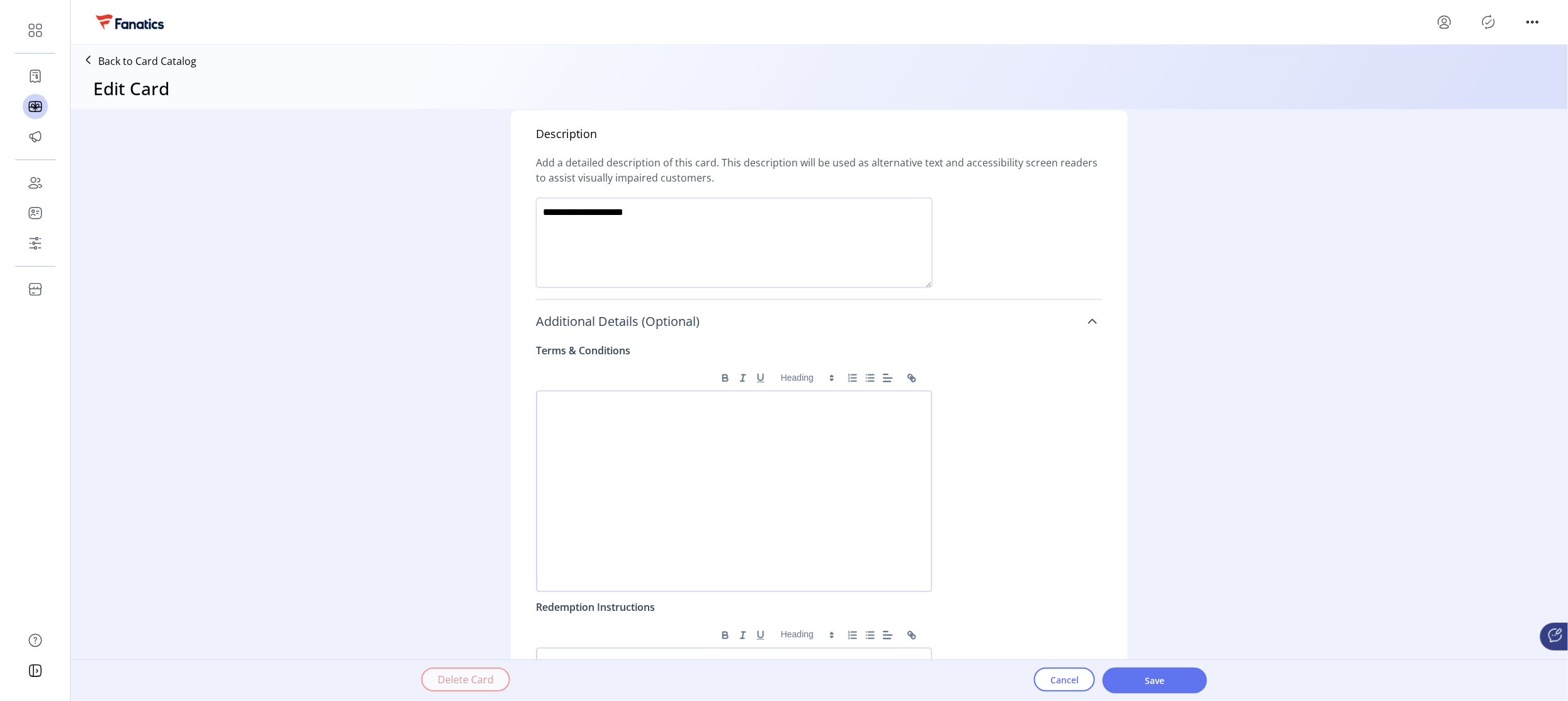
click at [599, 326] on span "Additional Details (Optional)" at bounding box center [617, 321] width 163 height 13
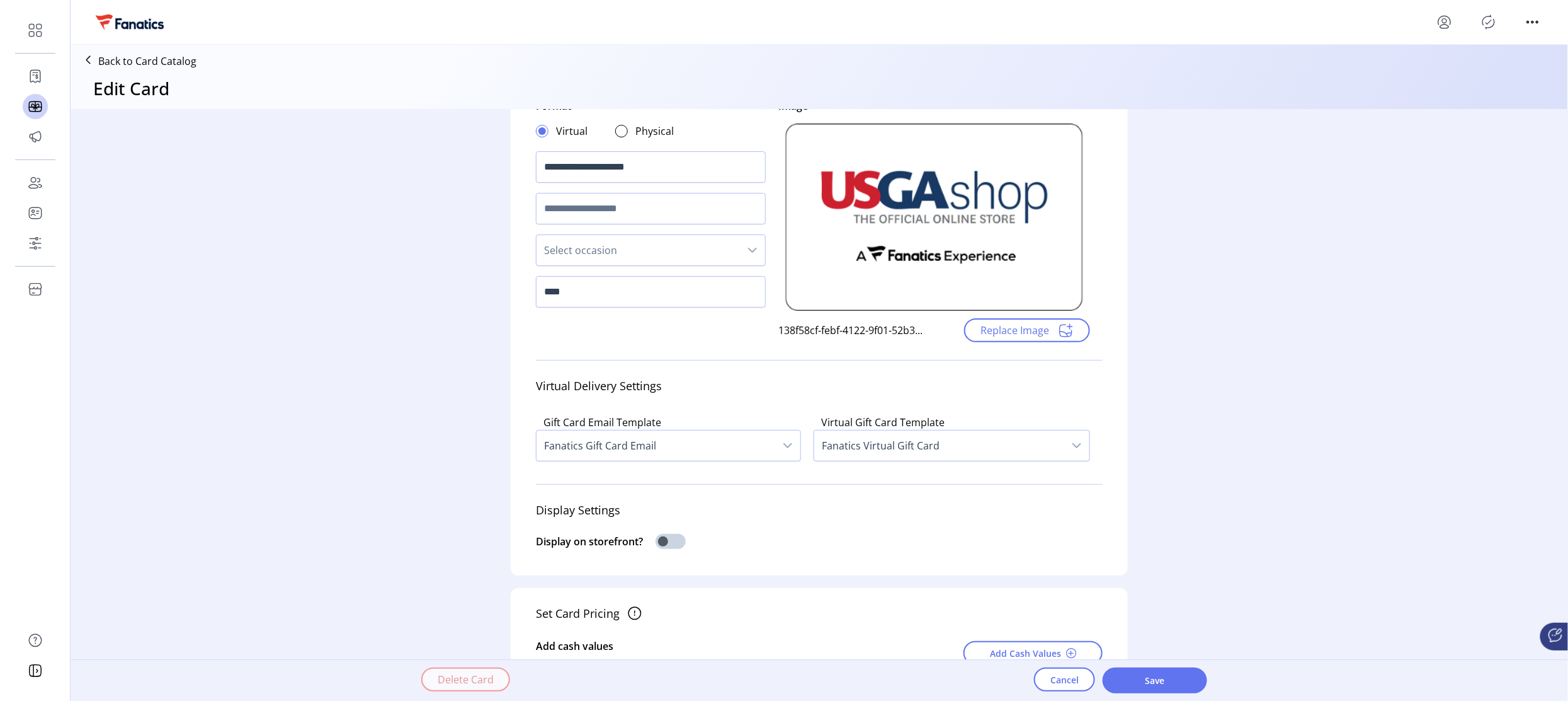
scroll to position [0, 0]
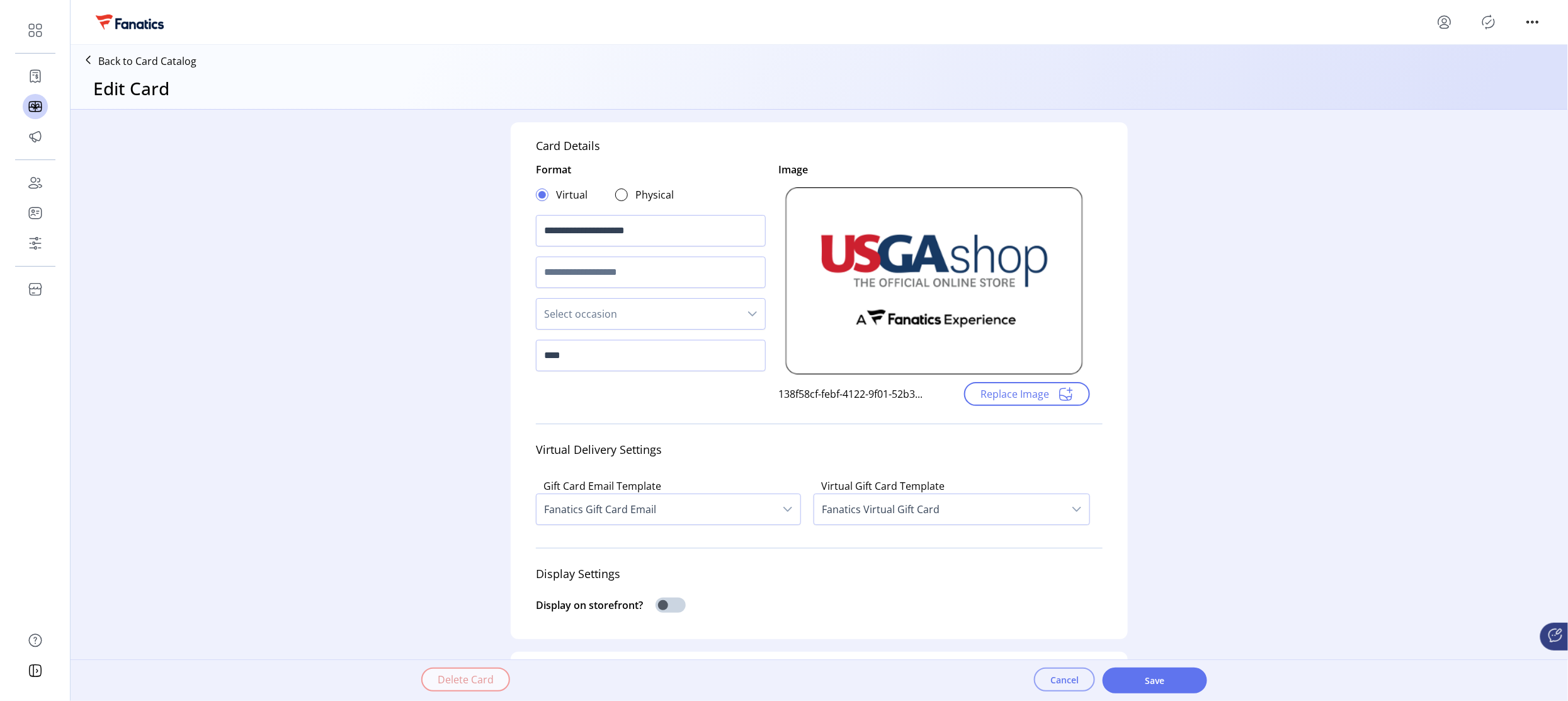
click at [1051, 682] on span "Cancel" at bounding box center [1064, 679] width 28 height 13
